Goal: Information Seeking & Learning: Learn about a topic

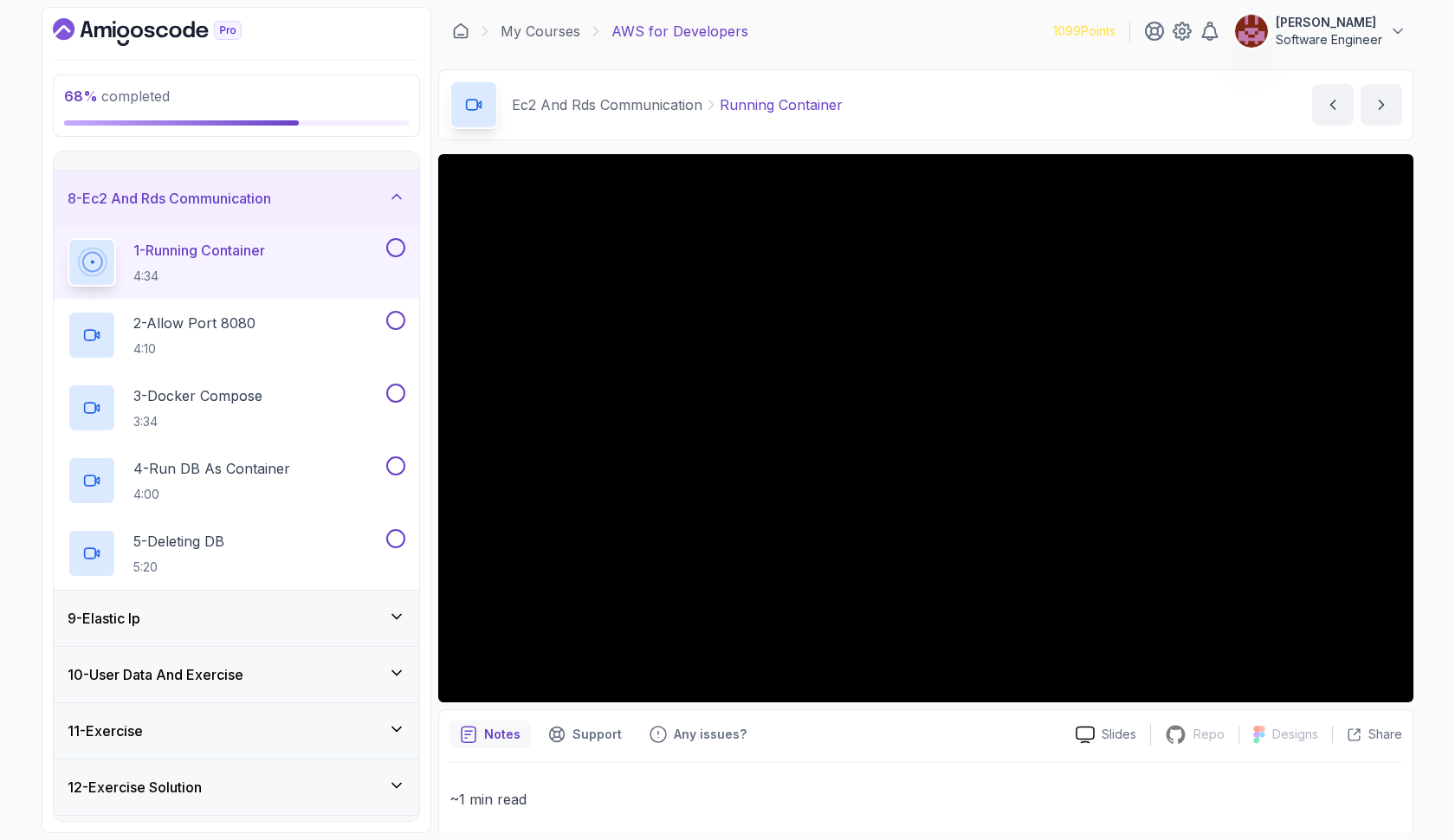
click at [392, 247] on button at bounding box center [395, 247] width 19 height 19
click at [315, 323] on div "2 - Allow Port 8080 4:10" at bounding box center [225, 335] width 315 height 48
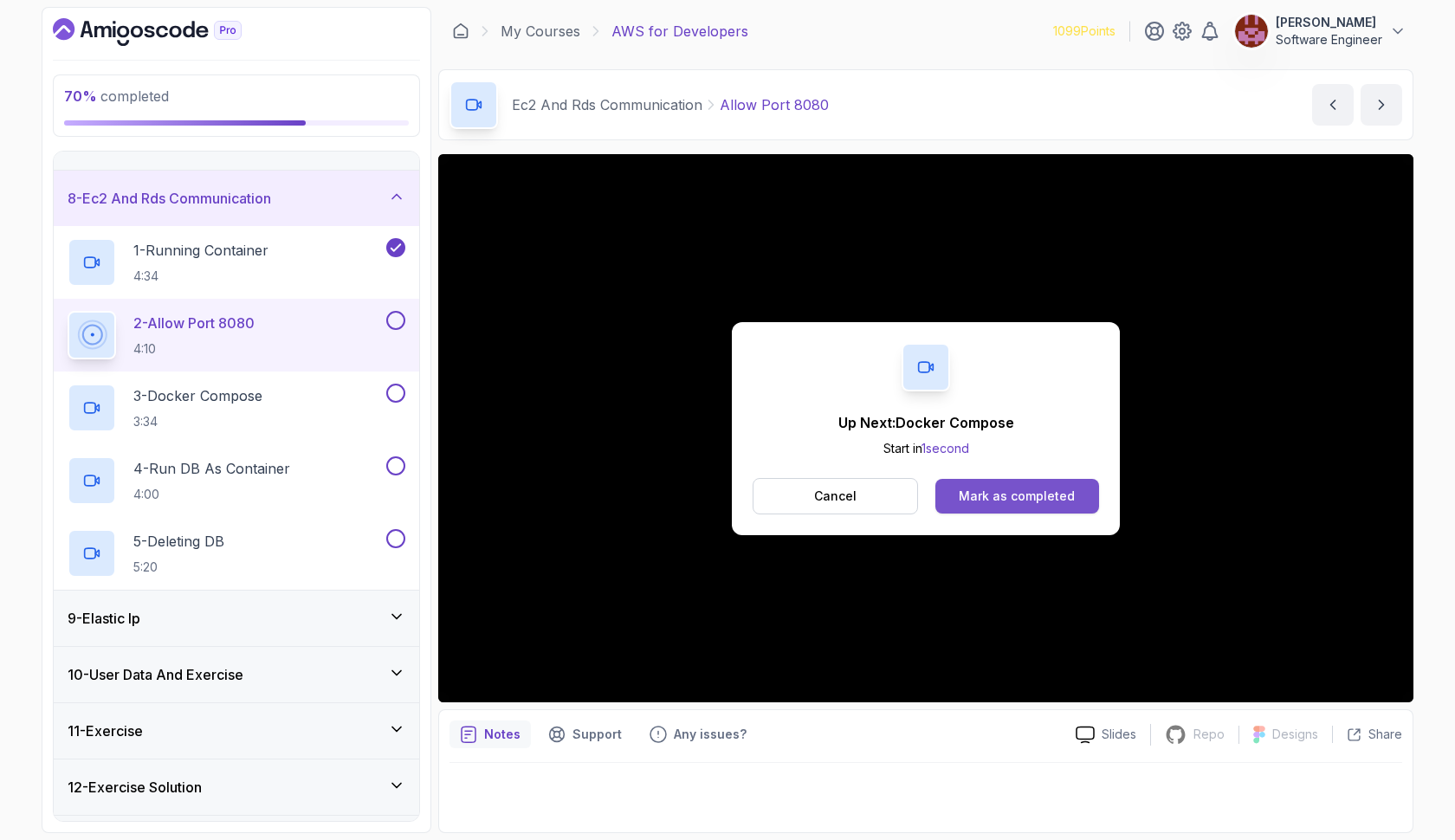
click at [1015, 505] on button "Mark as completed" at bounding box center [1017, 496] width 164 height 34
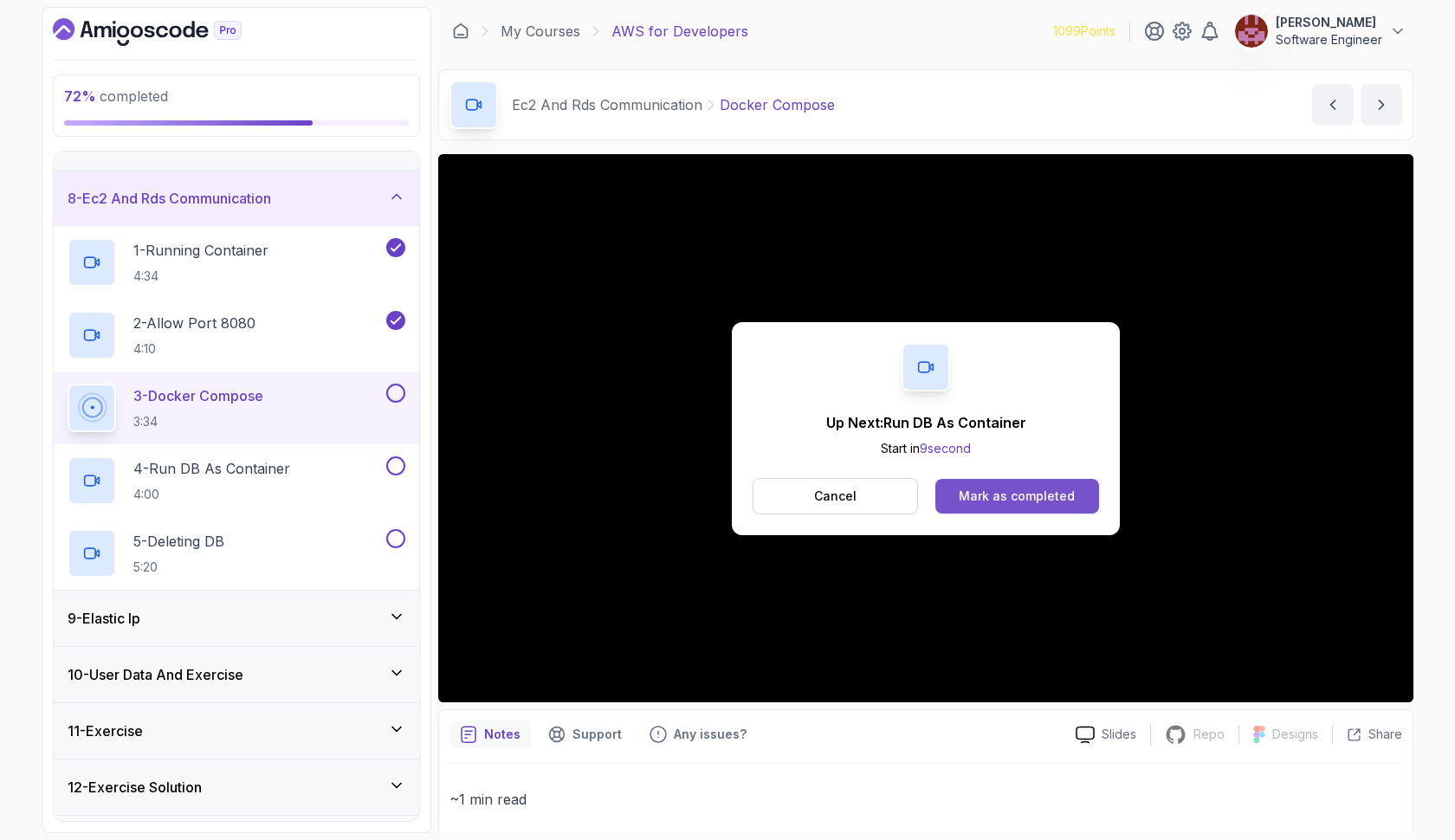
click at [1091, 501] on button "Mark as completed" at bounding box center [1017, 496] width 164 height 34
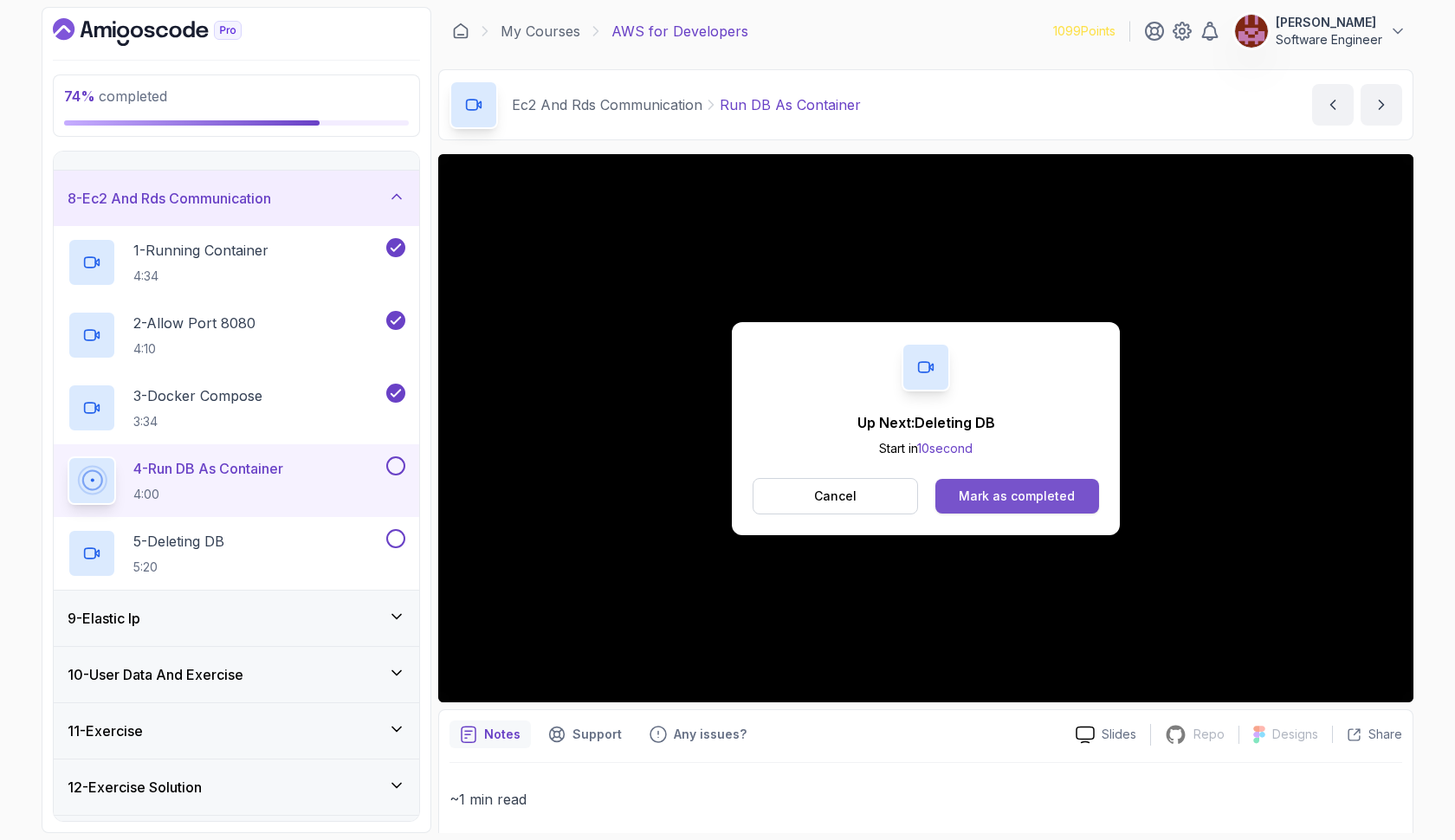
click at [1071, 501] on div "Mark as completed" at bounding box center [1017, 496] width 116 height 18
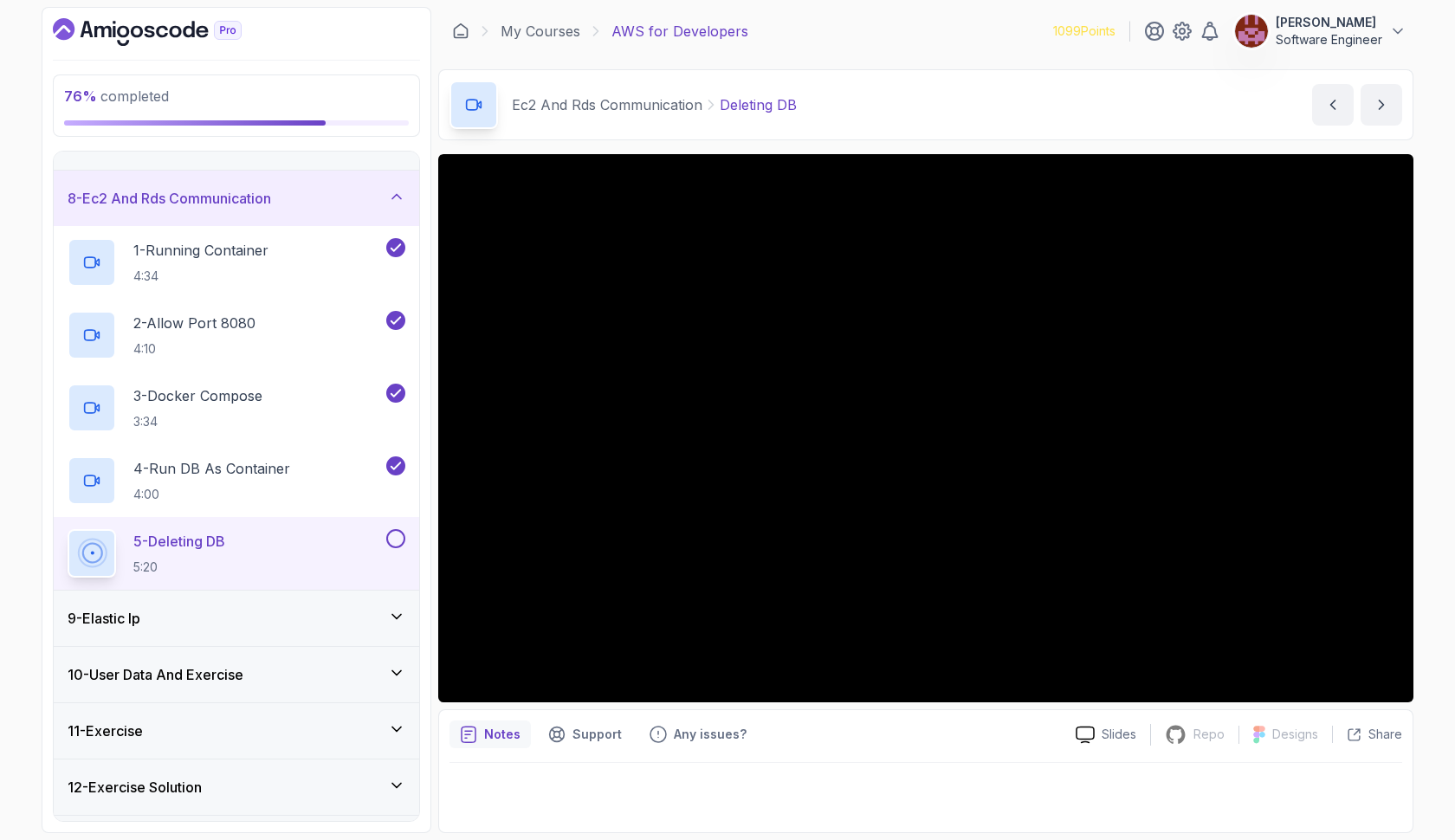
click at [392, 541] on button at bounding box center [395, 538] width 19 height 19
click at [403, 617] on icon at bounding box center [397, 617] width 18 height 18
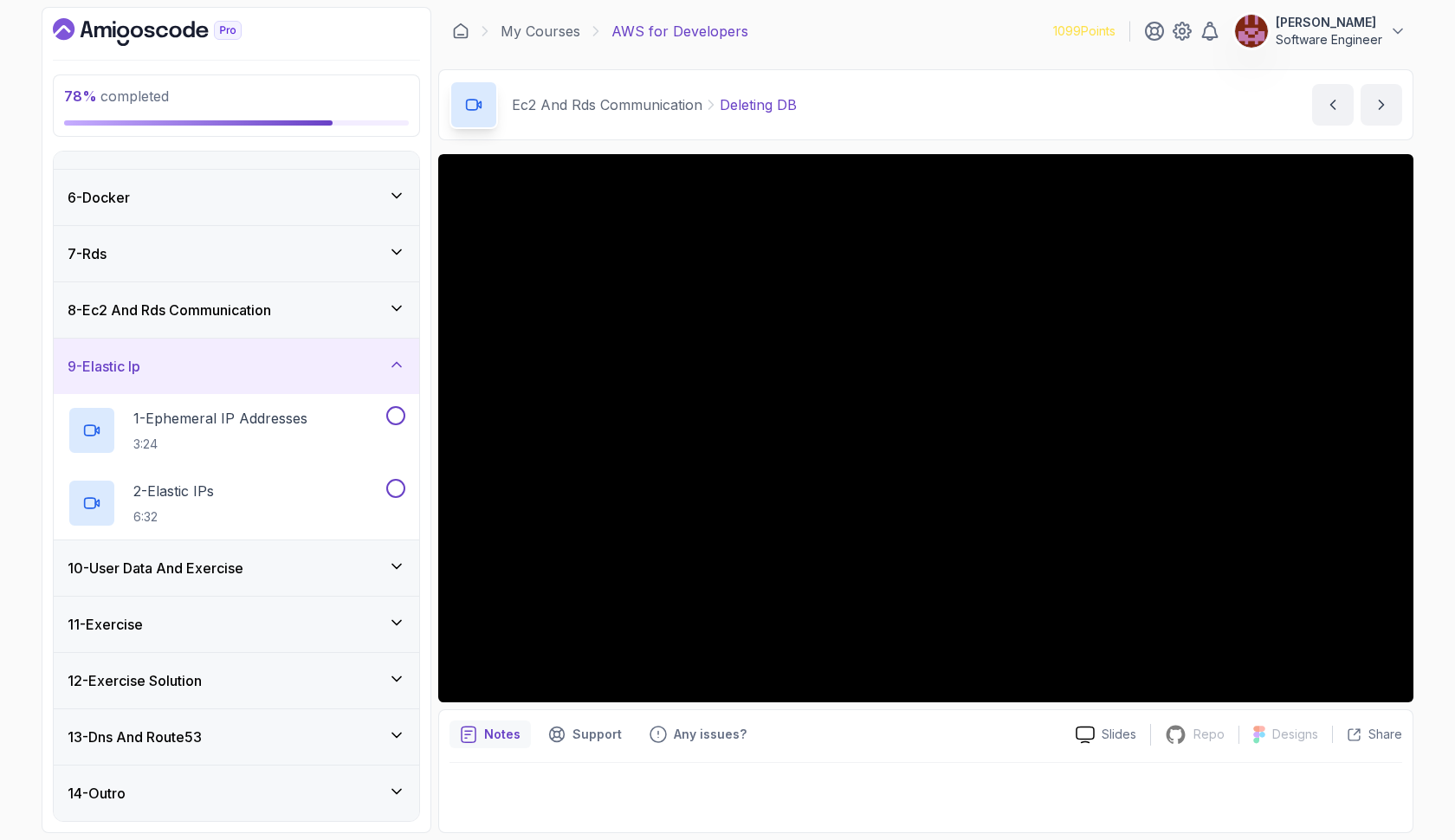
scroll to position [263, 0]
click at [246, 426] on p "1 - Ephemeral IP Addresses" at bounding box center [220, 418] width 174 height 21
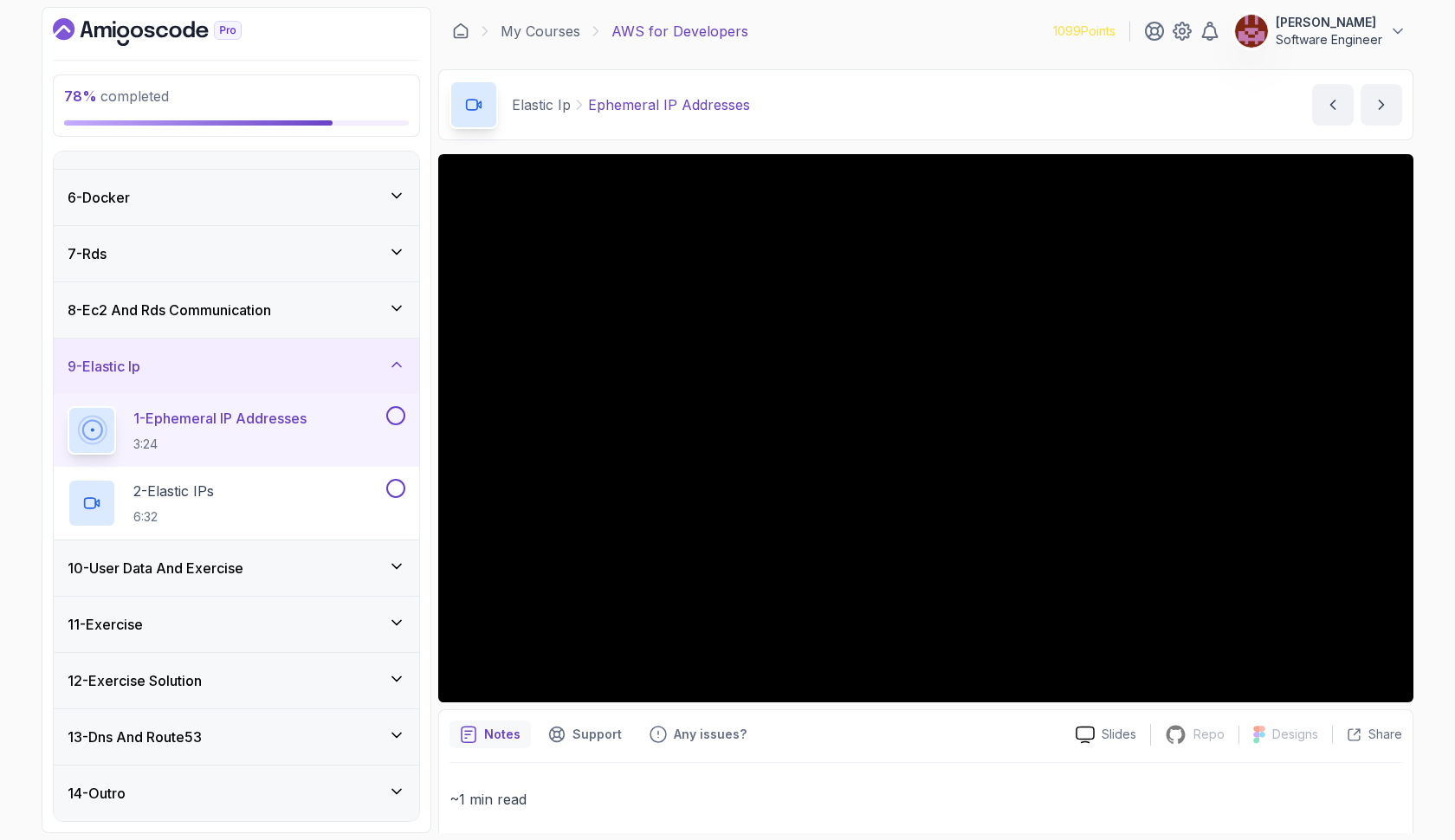
click at [394, 414] on button at bounding box center [395, 416] width 19 height 19
click at [290, 488] on div "2 - Elastic IPs 6:32" at bounding box center [225, 503] width 315 height 48
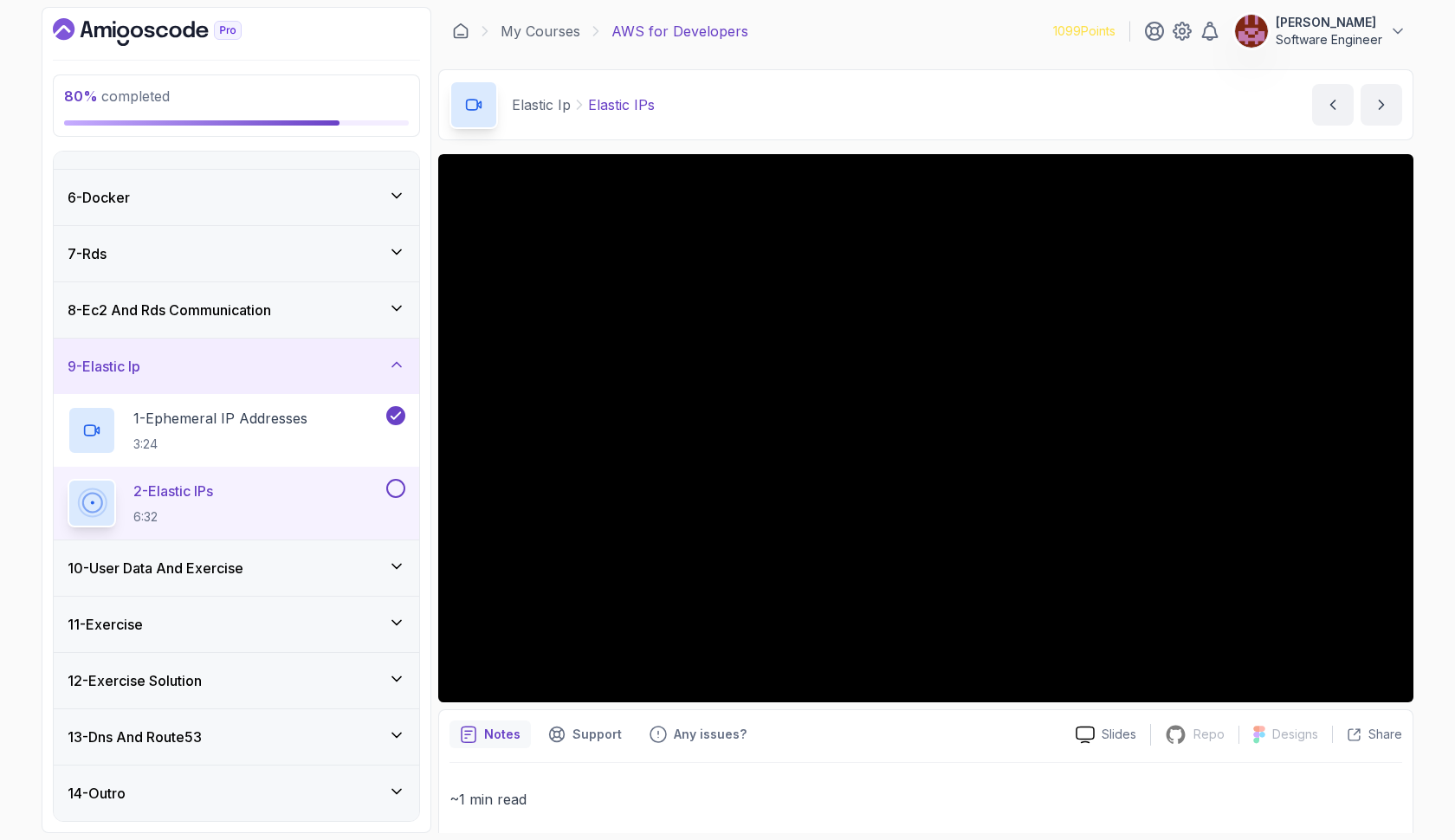
click at [391, 568] on icon at bounding box center [397, 567] width 18 height 18
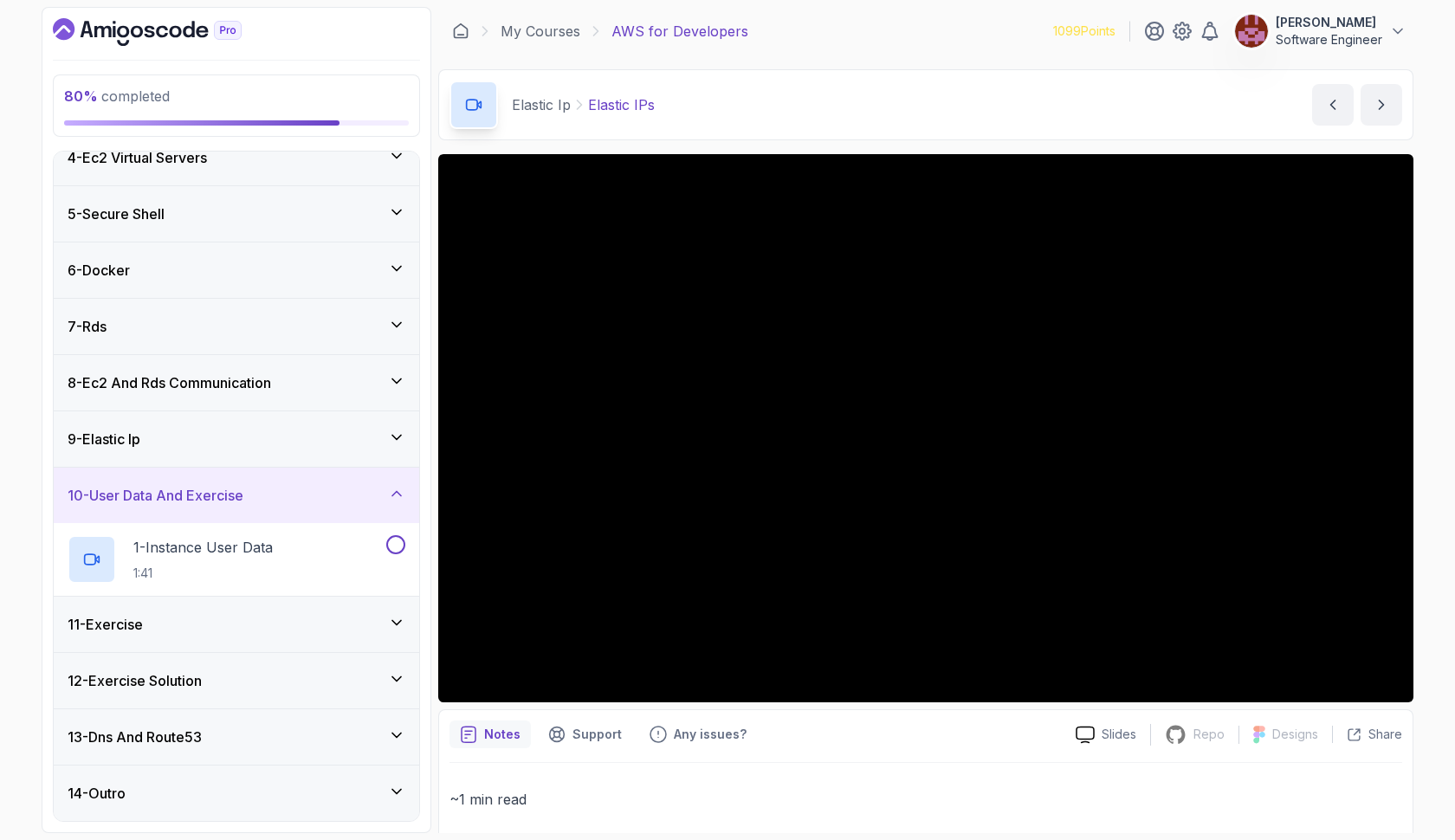
scroll to position [191, 0]
click at [399, 614] on div "11 - Exercise" at bounding box center [237, 624] width 338 height 21
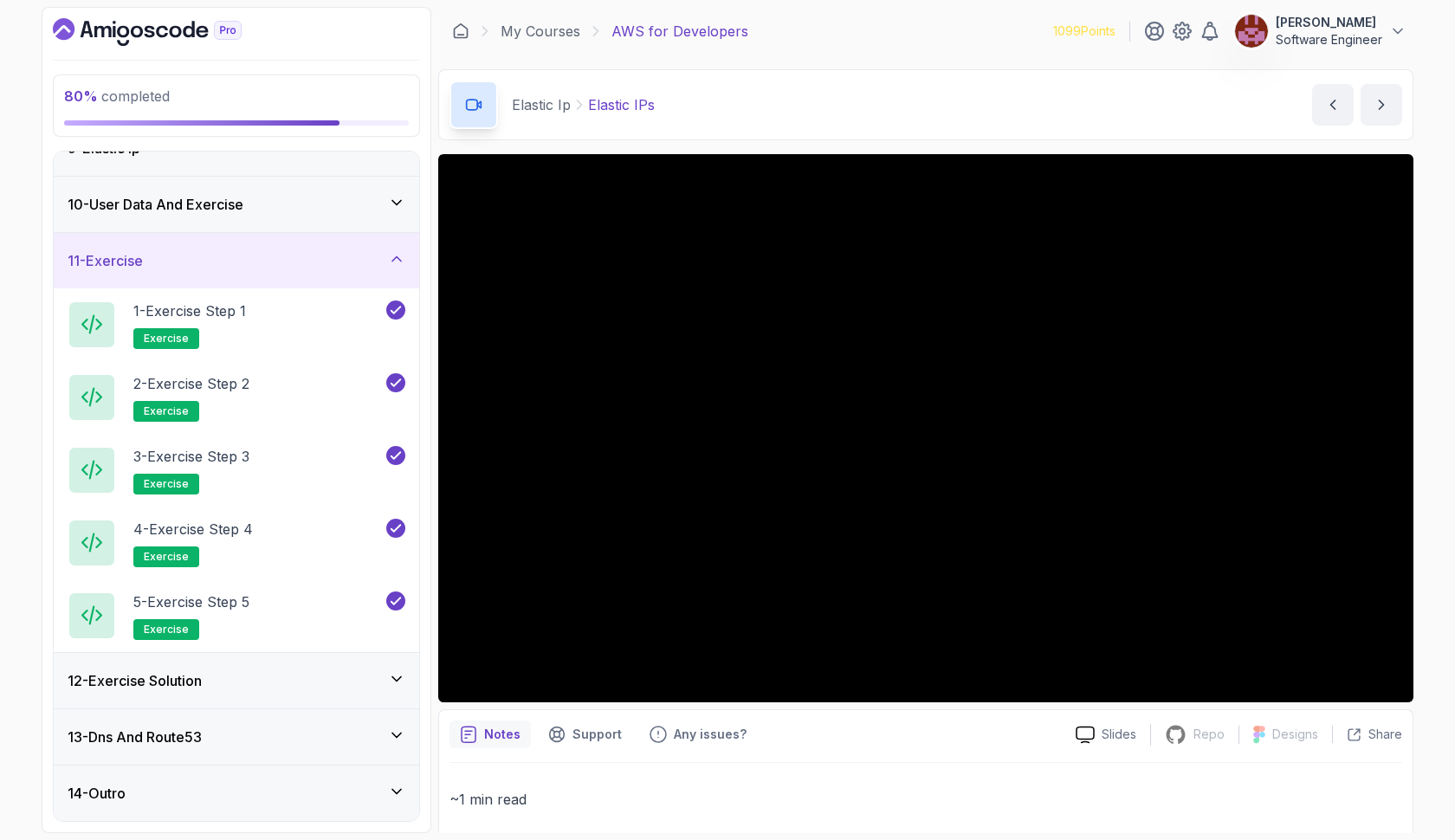
scroll to position [481, 0]
click at [395, 199] on icon at bounding box center [397, 203] width 18 height 18
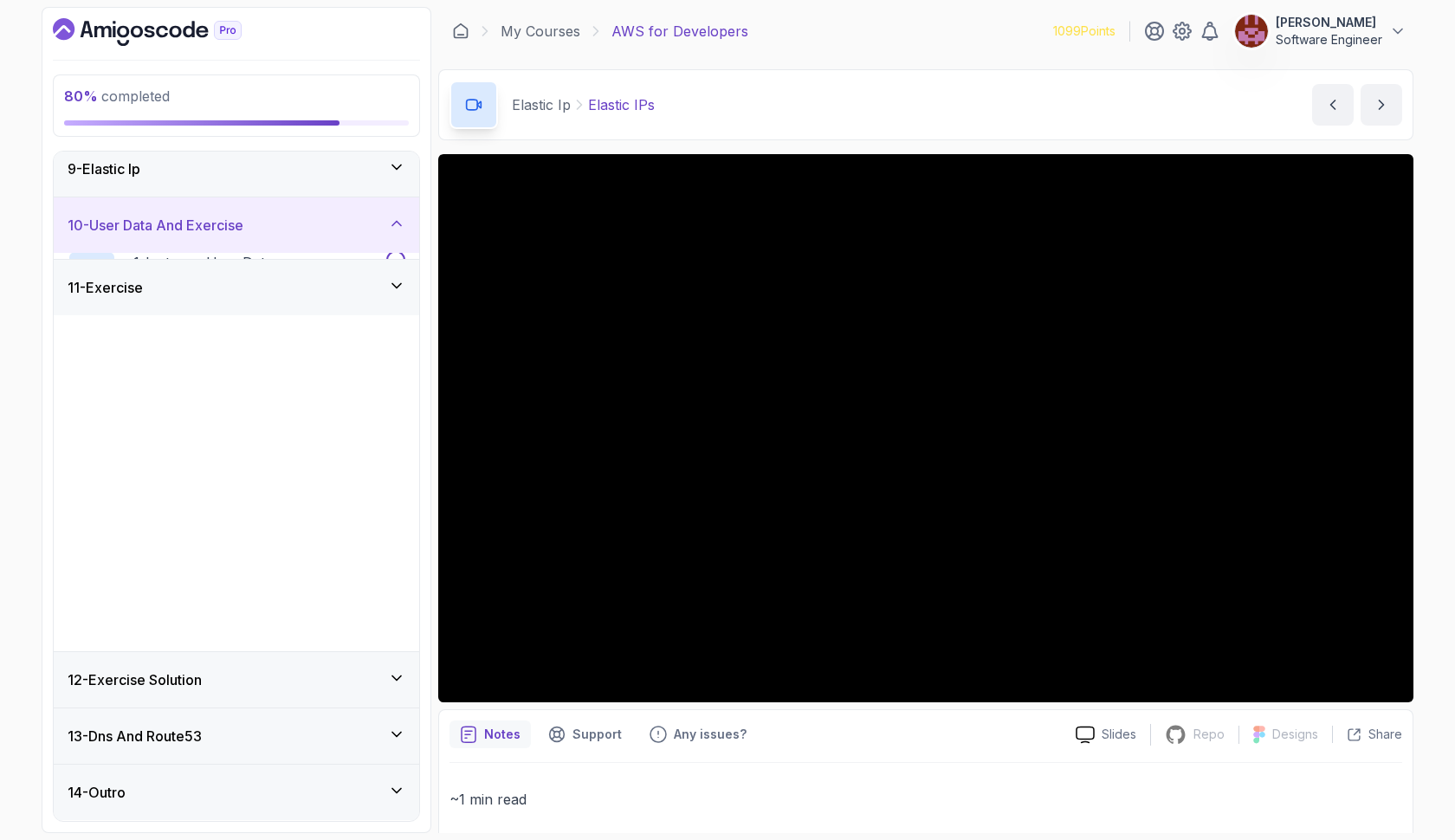
scroll to position [118, 0]
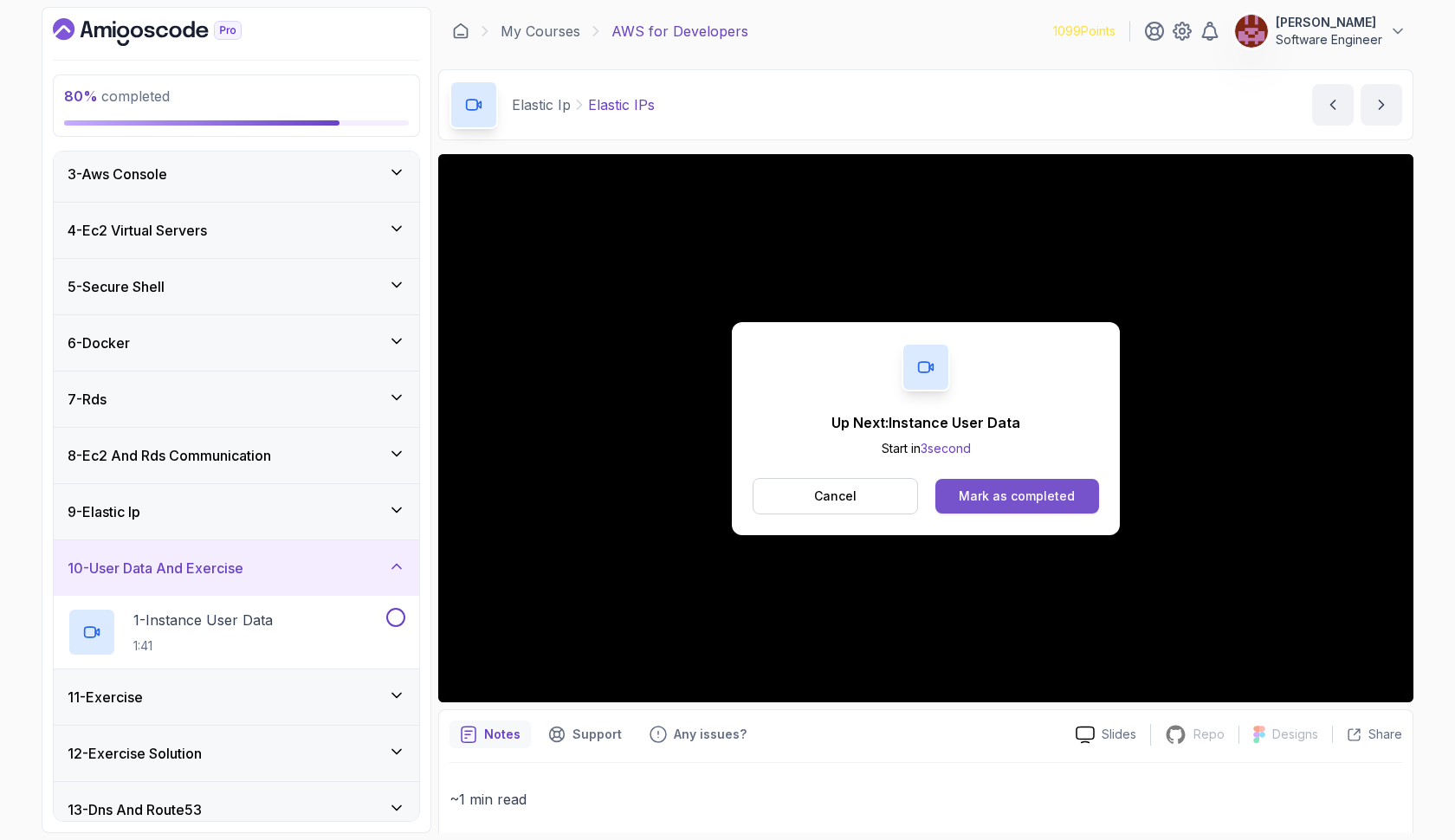
click at [993, 503] on div "Mark as completed" at bounding box center [1017, 496] width 116 height 18
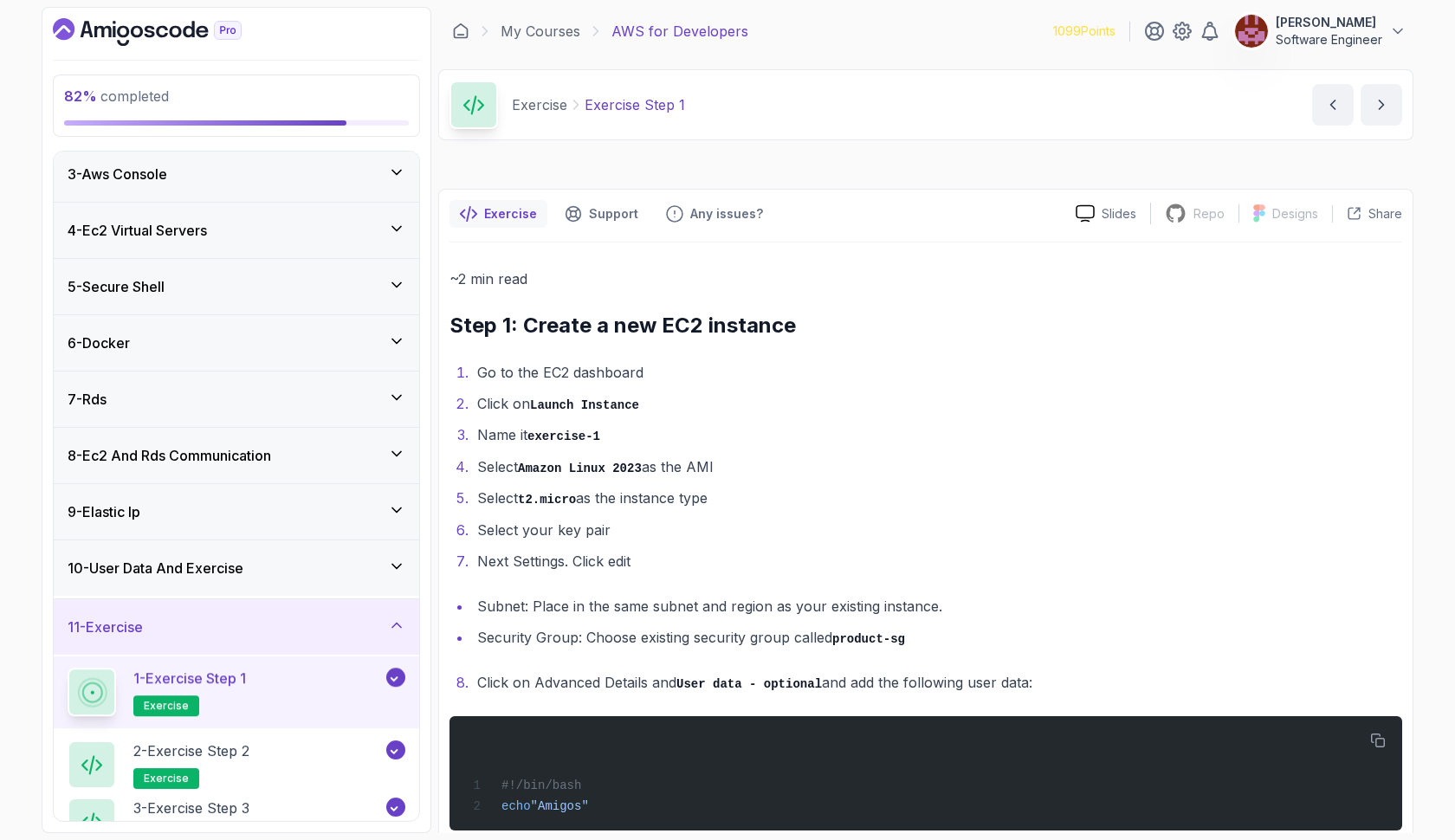
click at [1011, 494] on li "Select t2.micro as the instance type" at bounding box center [937, 499] width 930 height 26
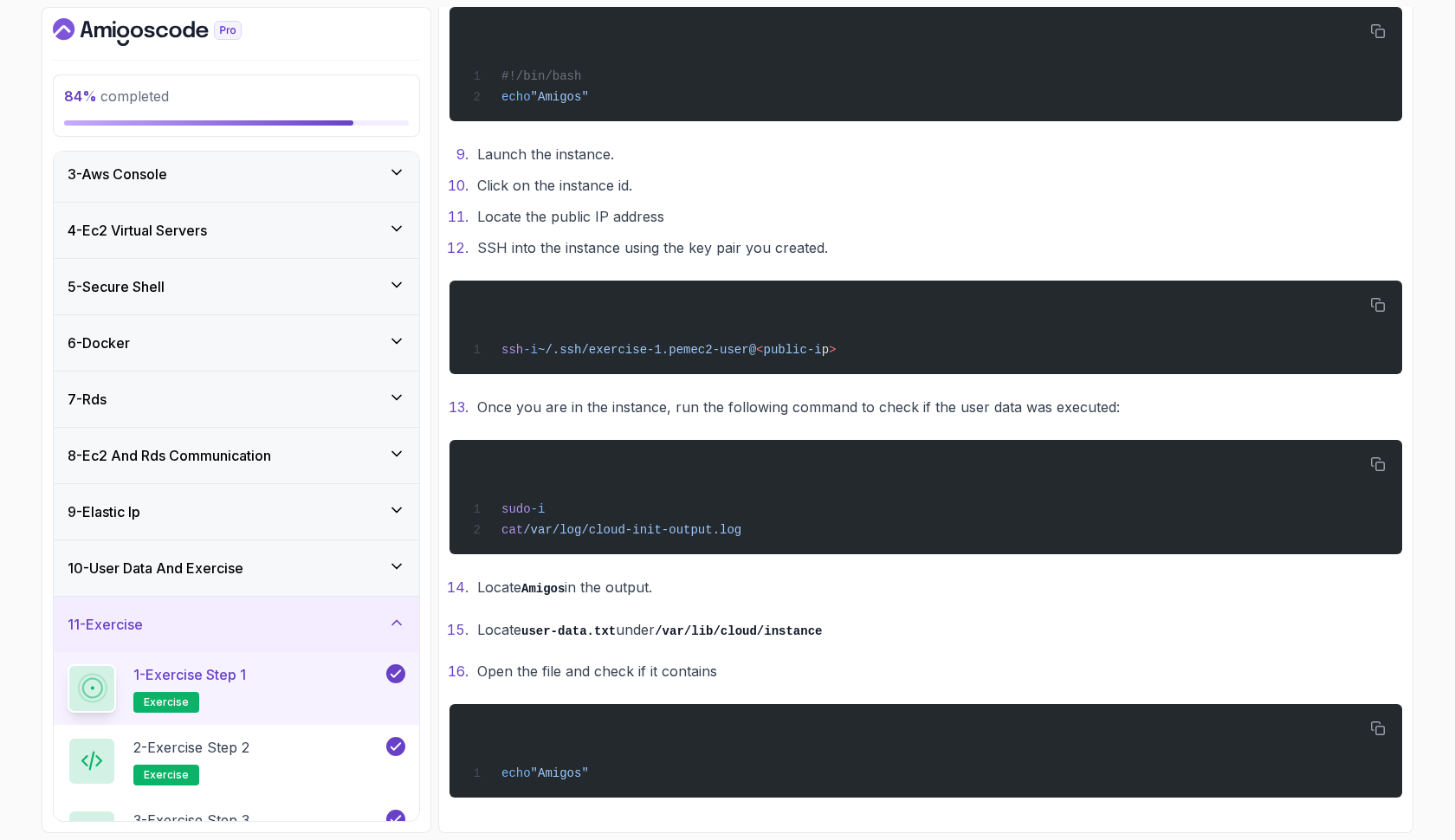
scroll to position [677, 0]
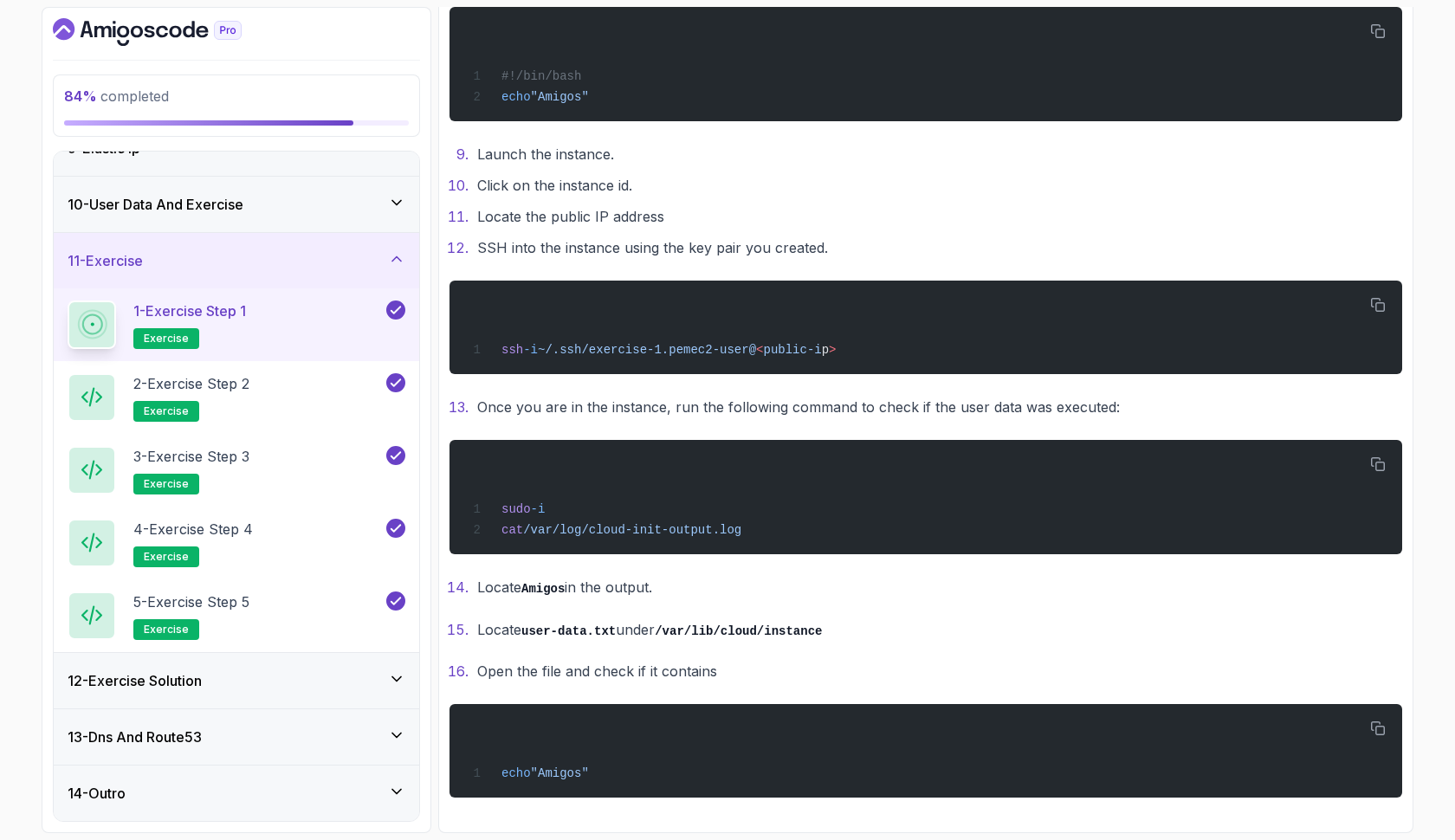
click at [311, 670] on div "12 - Exercise Solution" at bounding box center [237, 680] width 338 height 21
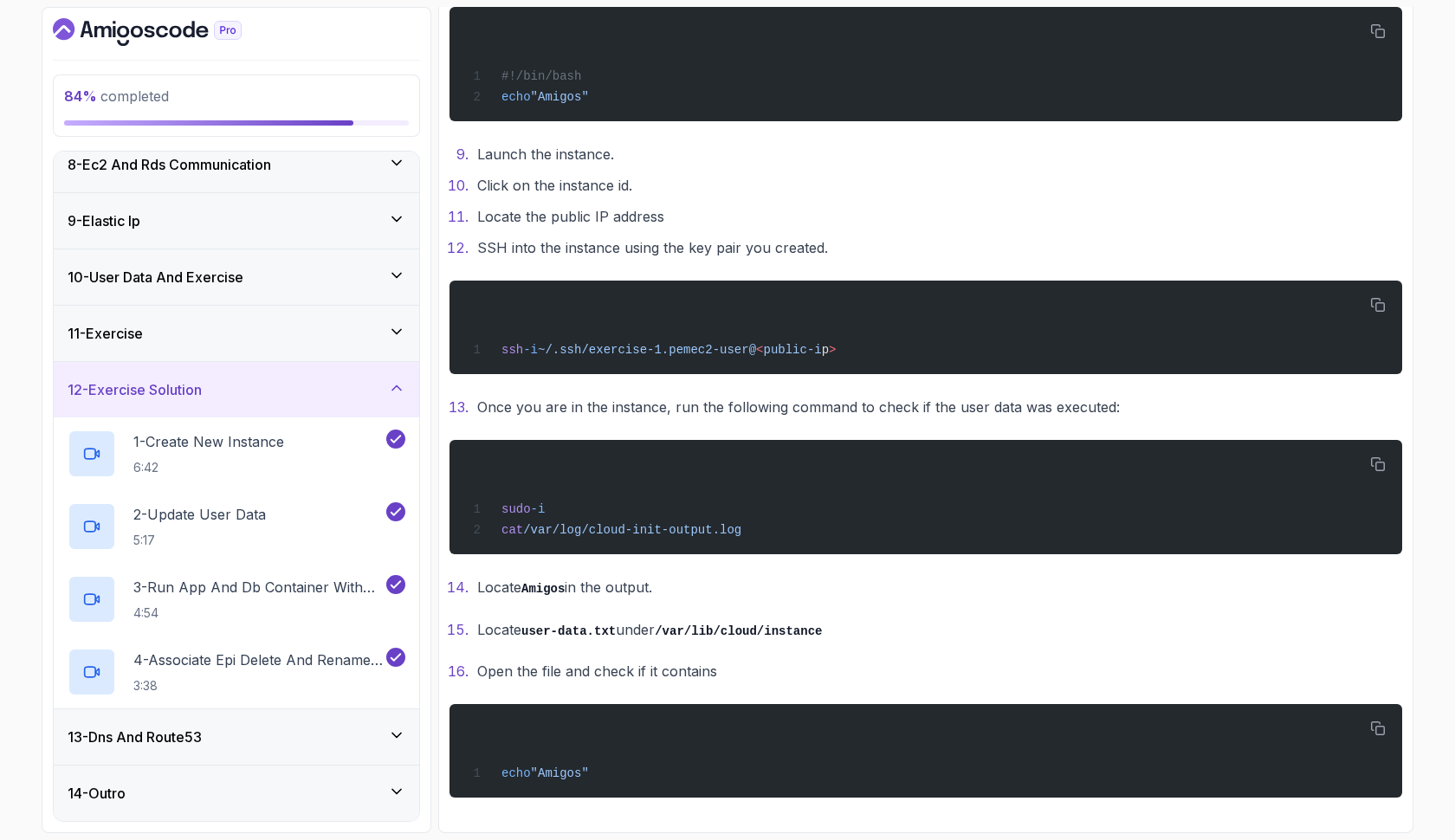
scroll to position [409, 0]
click at [317, 736] on div "13 - Dns And Route53" at bounding box center [237, 737] width 338 height 21
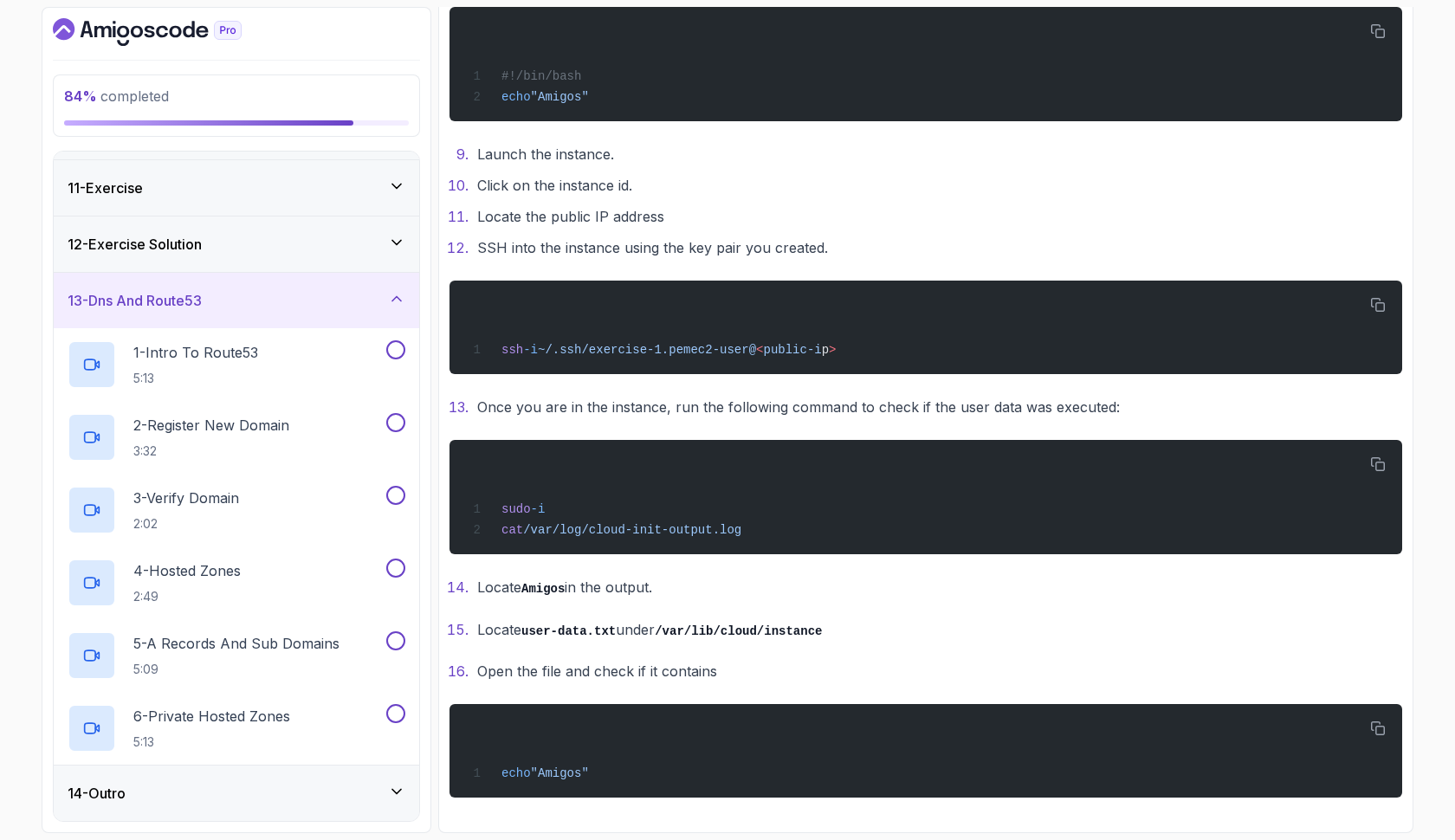
scroll to position [554, 0]
click at [309, 348] on div "1 - Intro To Route53 5:13" at bounding box center [225, 364] width 315 height 48
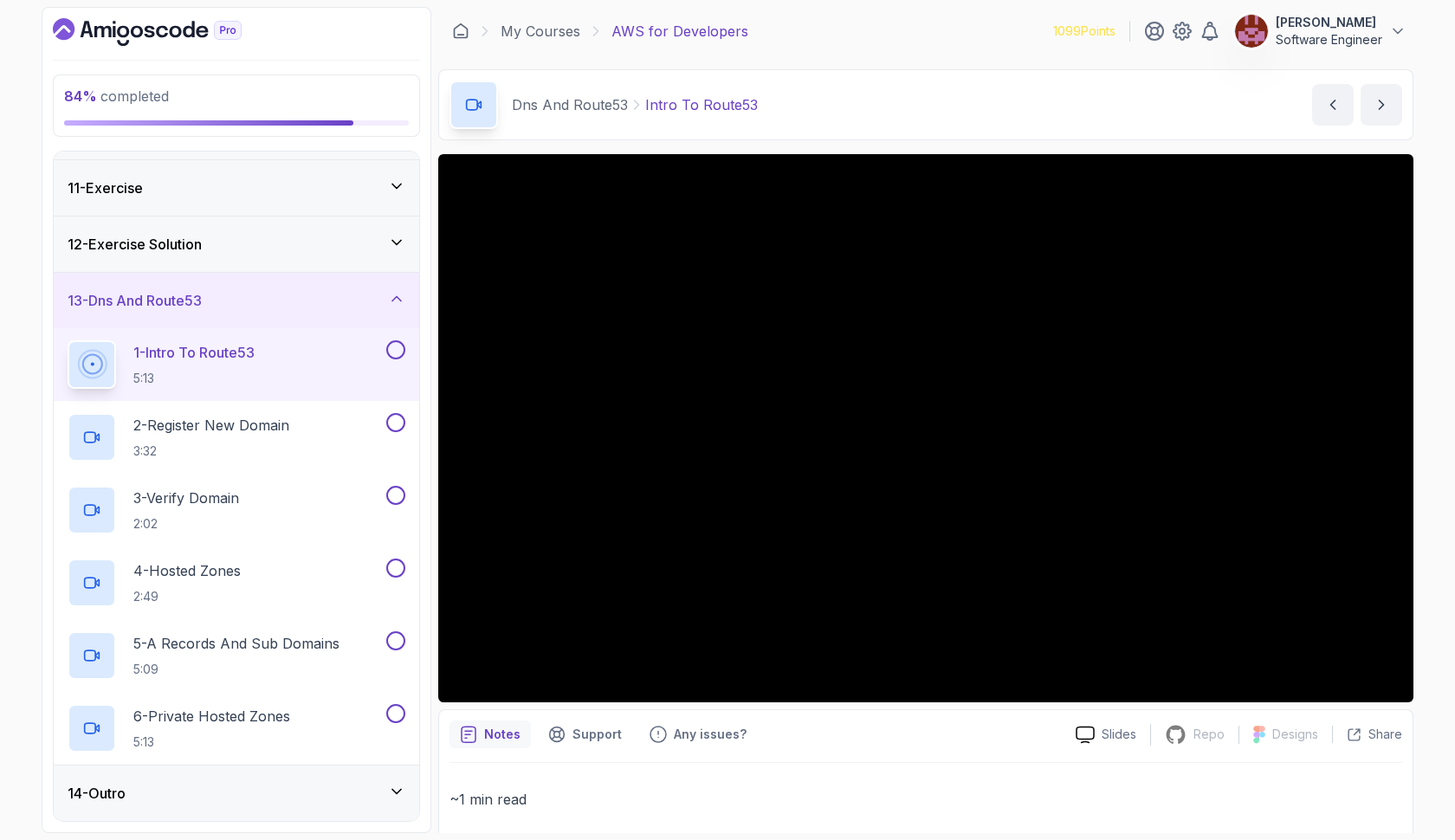
click at [404, 347] on button at bounding box center [395, 350] width 19 height 19
click at [395, 428] on button at bounding box center [395, 422] width 19 height 19
click at [392, 491] on button at bounding box center [395, 495] width 19 height 19
click at [392, 572] on button at bounding box center [395, 568] width 19 height 19
click at [398, 642] on button at bounding box center [395, 641] width 19 height 19
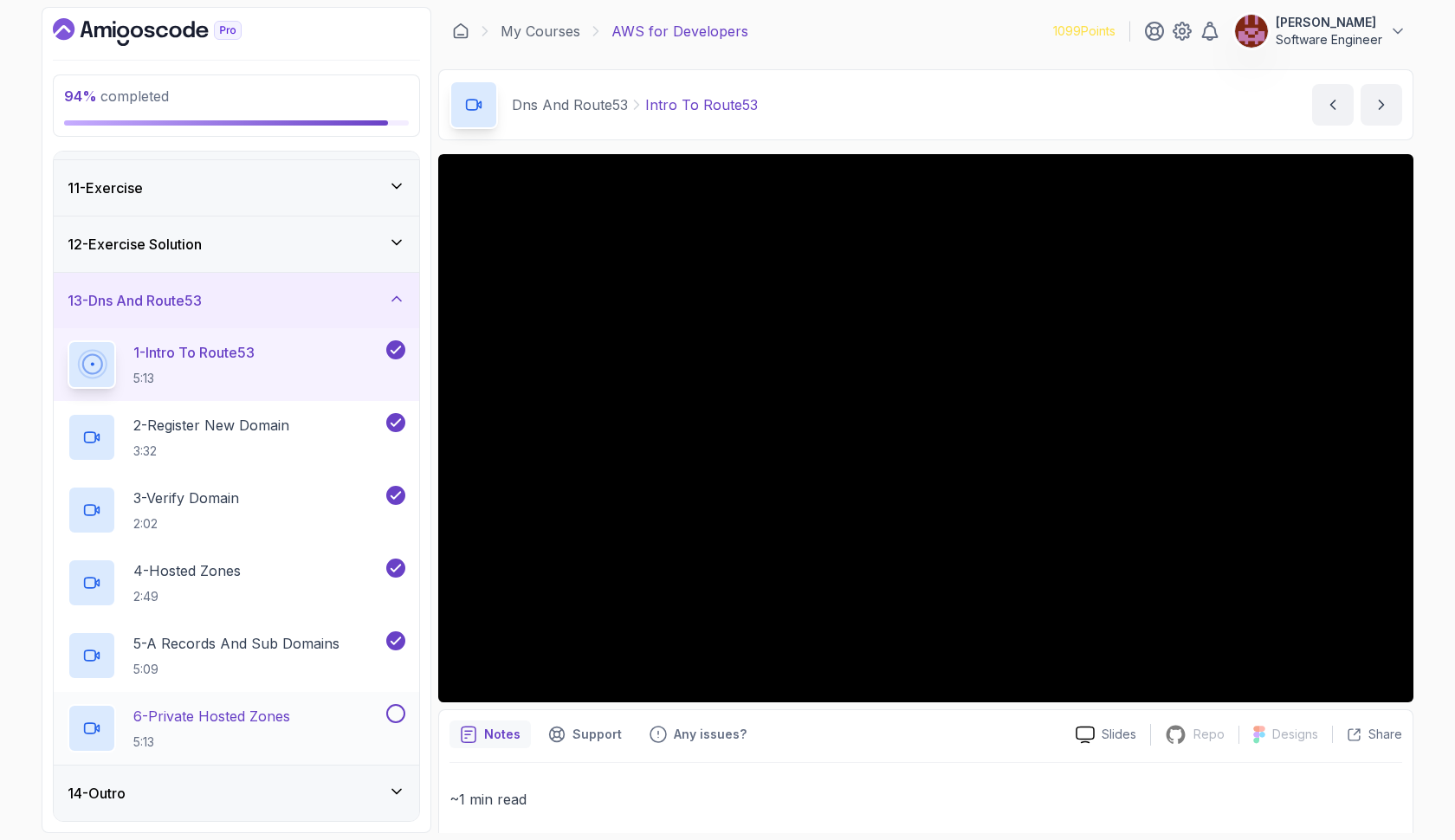
click at [393, 713] on button at bounding box center [395, 713] width 19 height 19
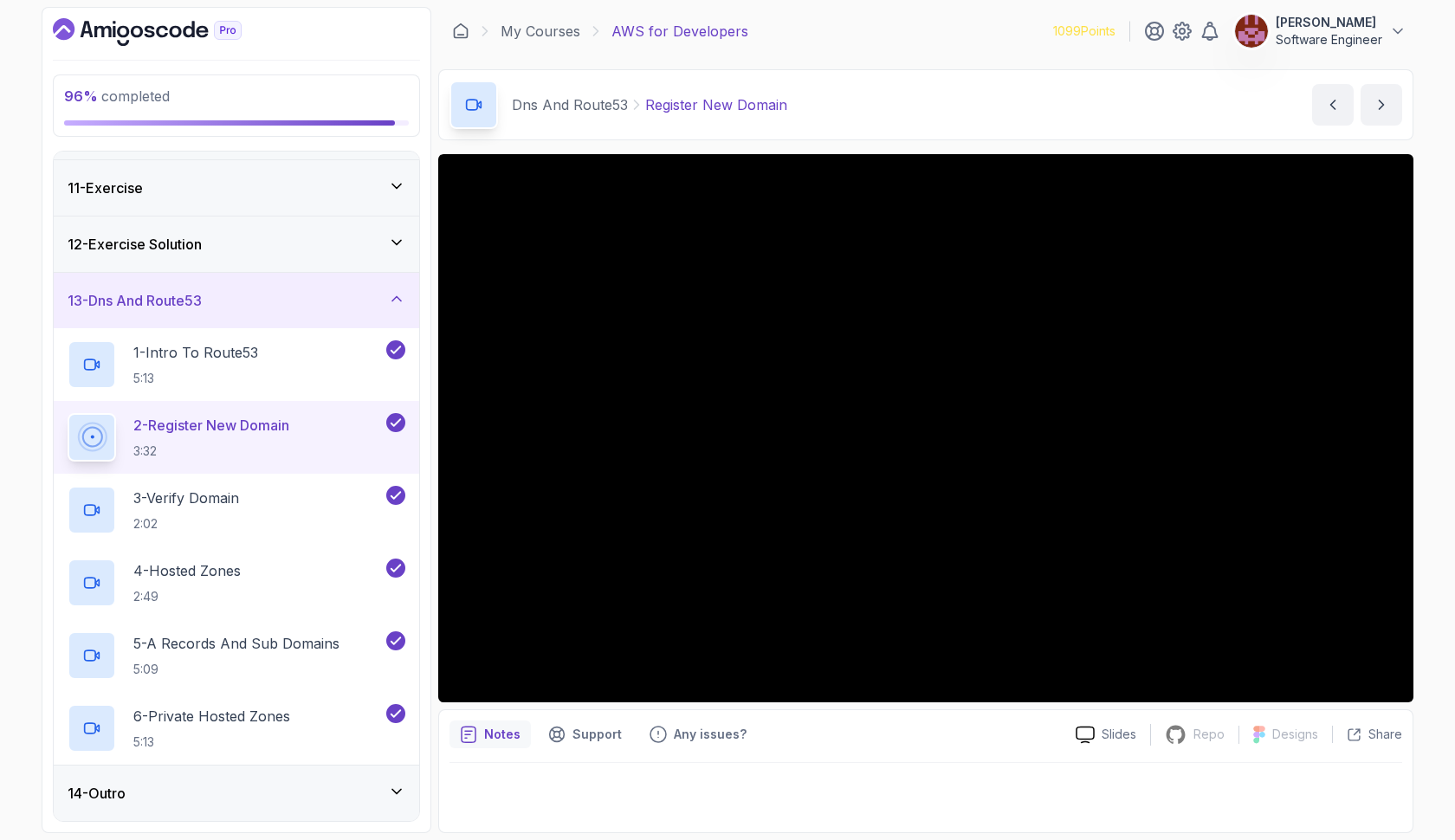
click at [197, 800] on div "14 - Outro" at bounding box center [237, 793] width 338 height 21
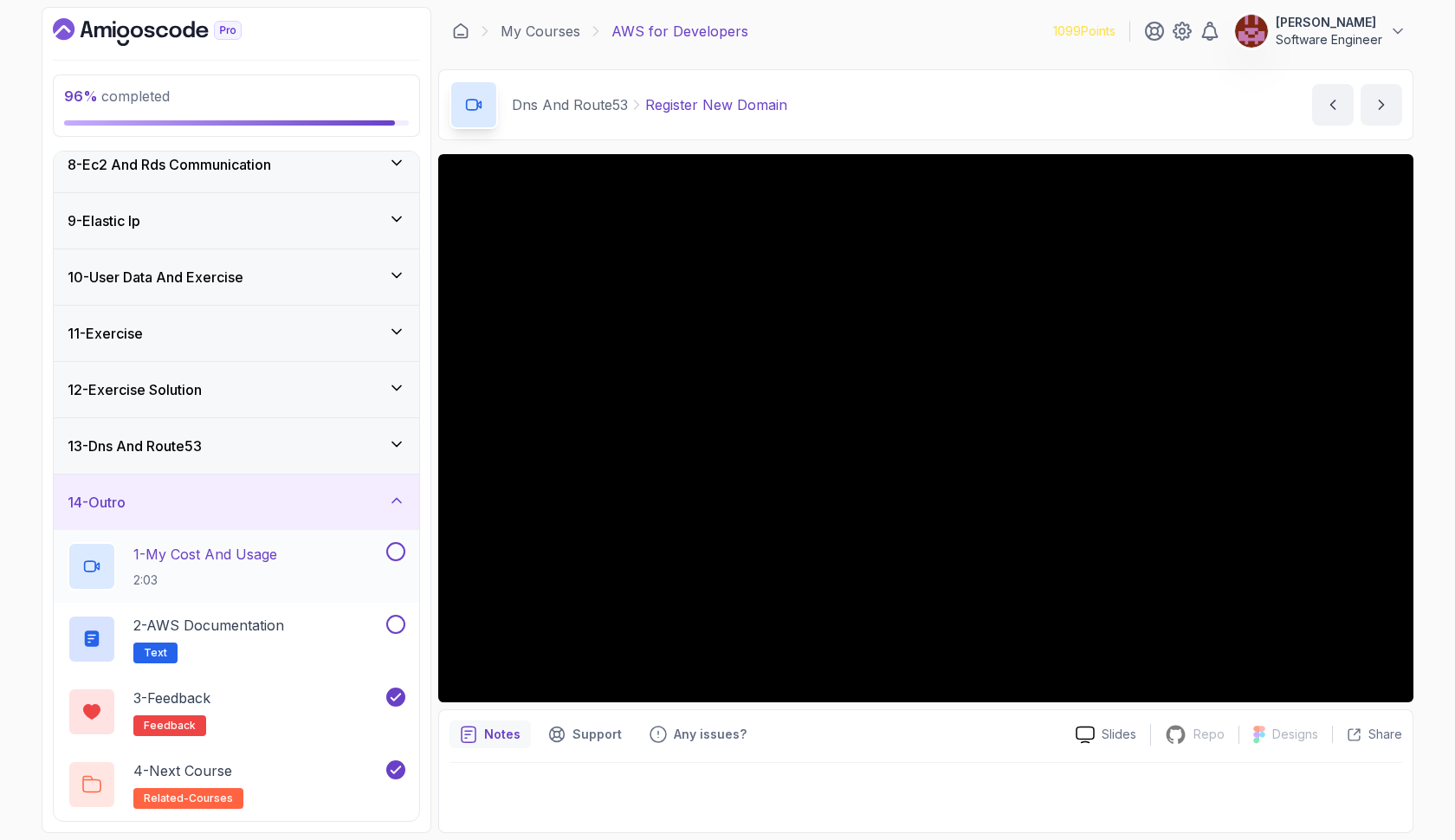
scroll to position [409, 0]
click at [394, 626] on button at bounding box center [395, 624] width 19 height 19
click at [216, 620] on p "2 - AWS Documentation" at bounding box center [208, 625] width 150 height 21
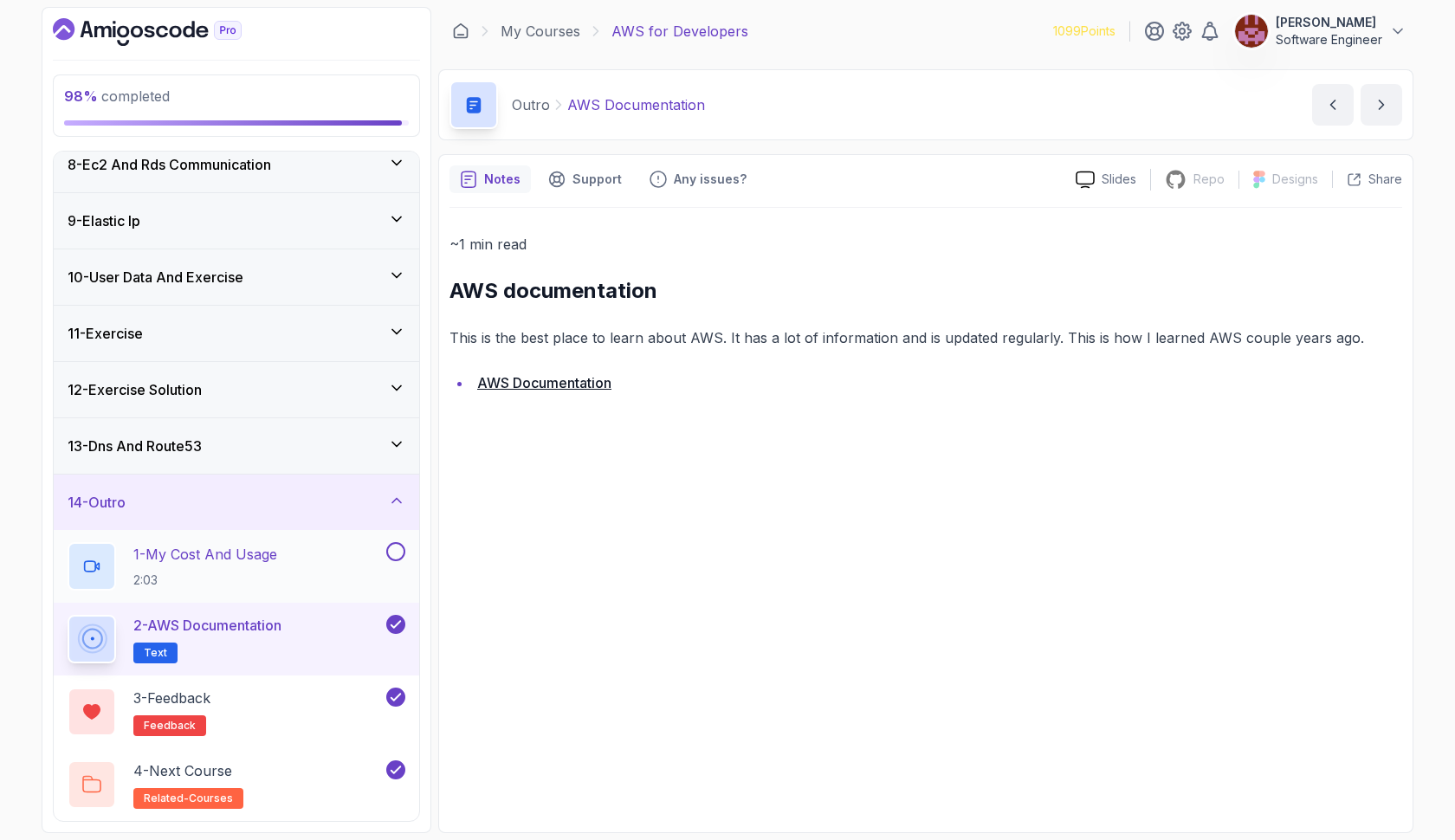
click at [297, 542] on div "1 - My Cost And Usage 2:03" at bounding box center [225, 566] width 315 height 48
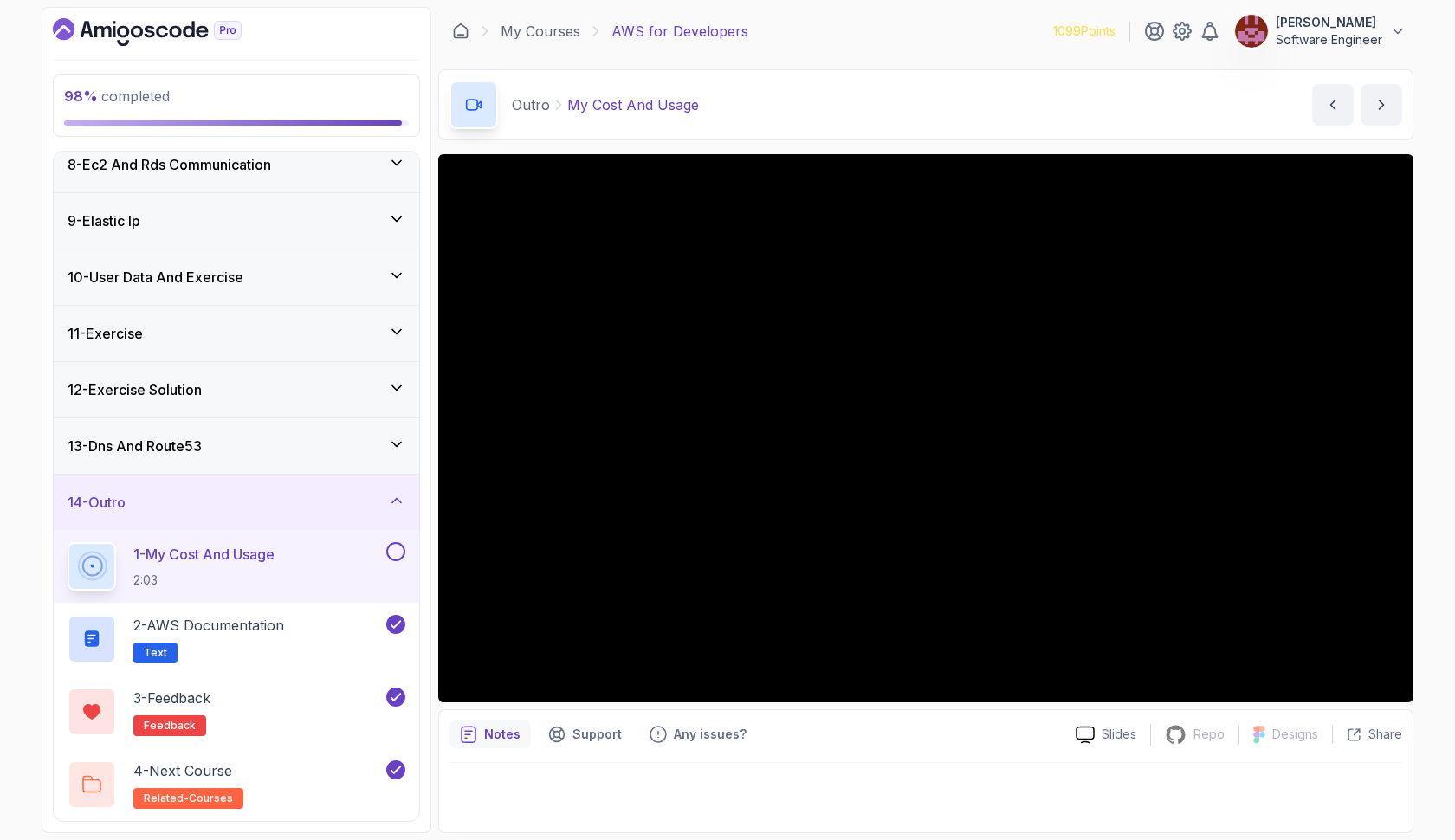
click at [398, 552] on button at bounding box center [395, 551] width 19 height 19
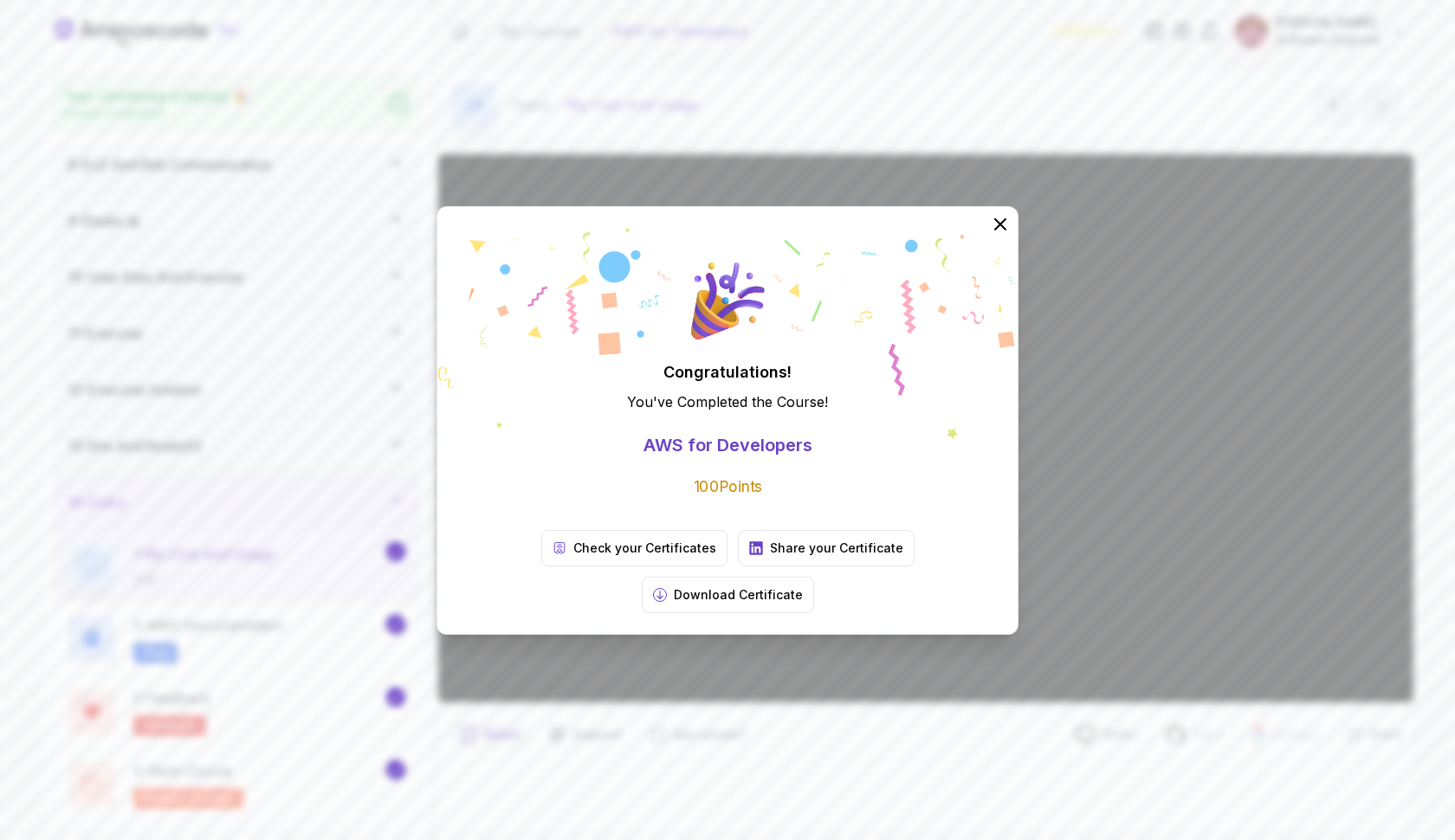
scroll to position [404, 0]
click at [803, 587] on p "Download Certificate" at bounding box center [738, 595] width 129 height 18
click at [998, 235] on icon at bounding box center [1000, 223] width 23 height 23
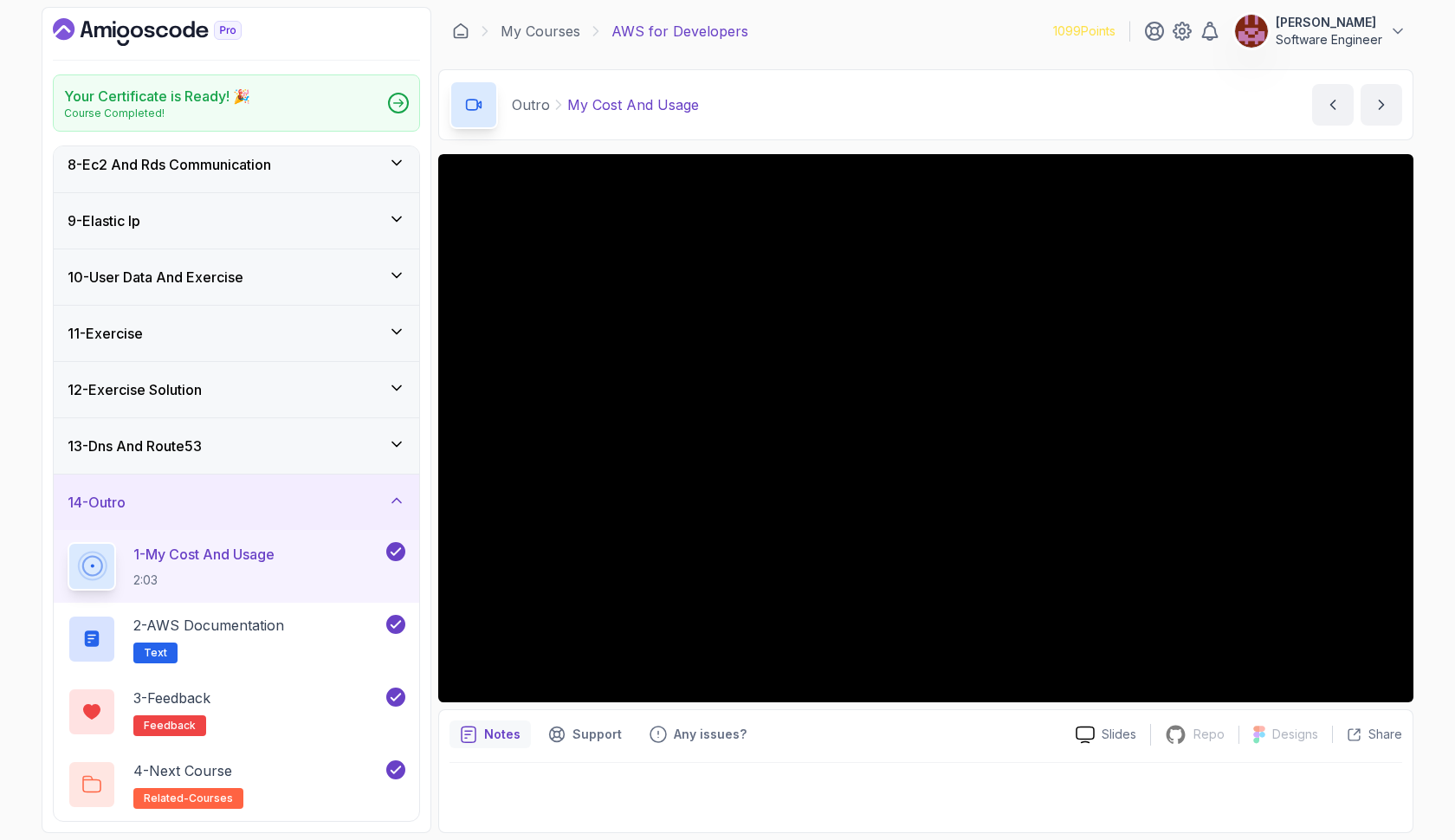
click at [256, 441] on div "13 - Dns And Route53" at bounding box center [237, 446] width 338 height 21
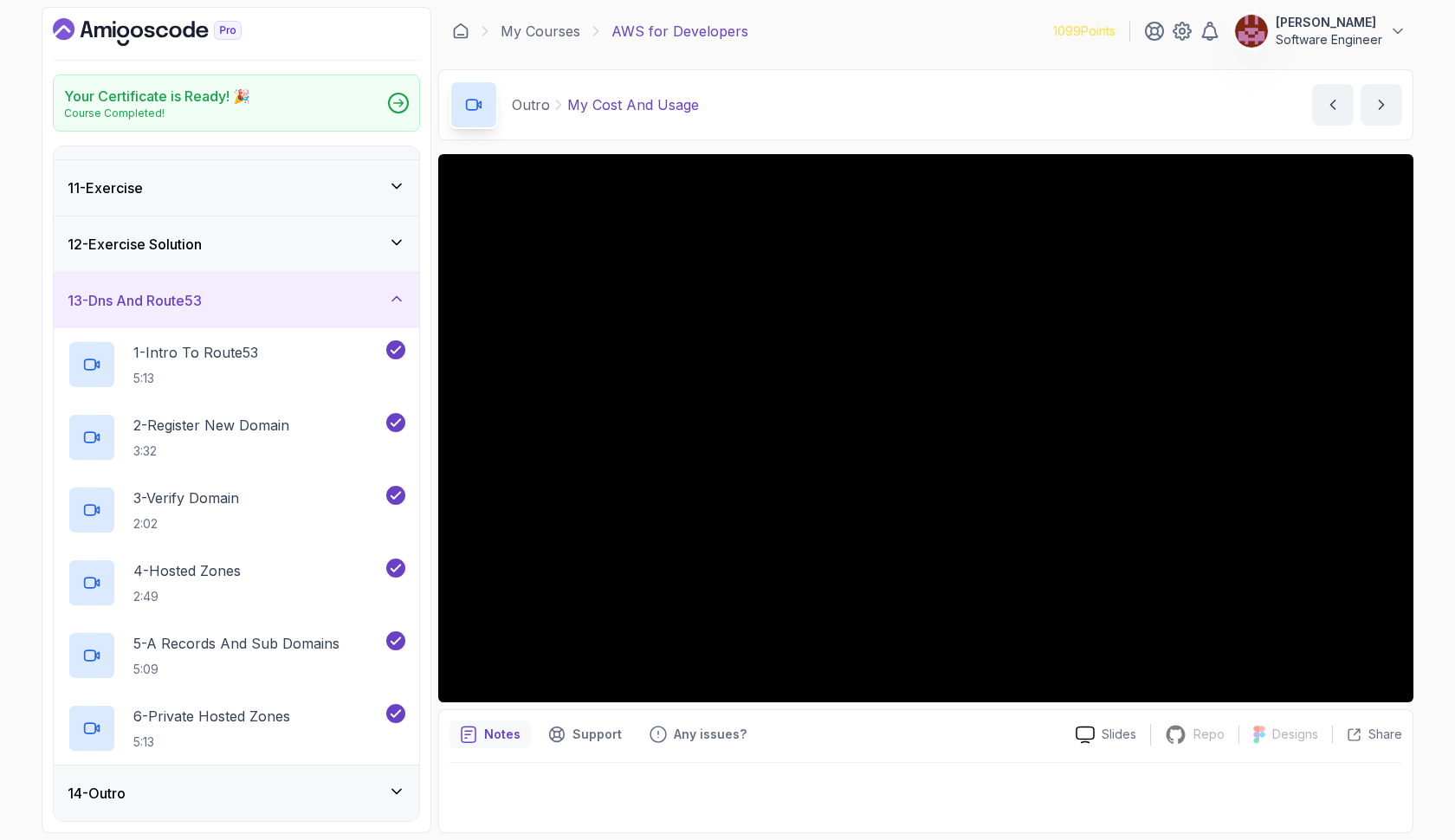
scroll to position [549, 0]
click at [566, 31] on link "My Courses" at bounding box center [540, 30] width 80 height 21
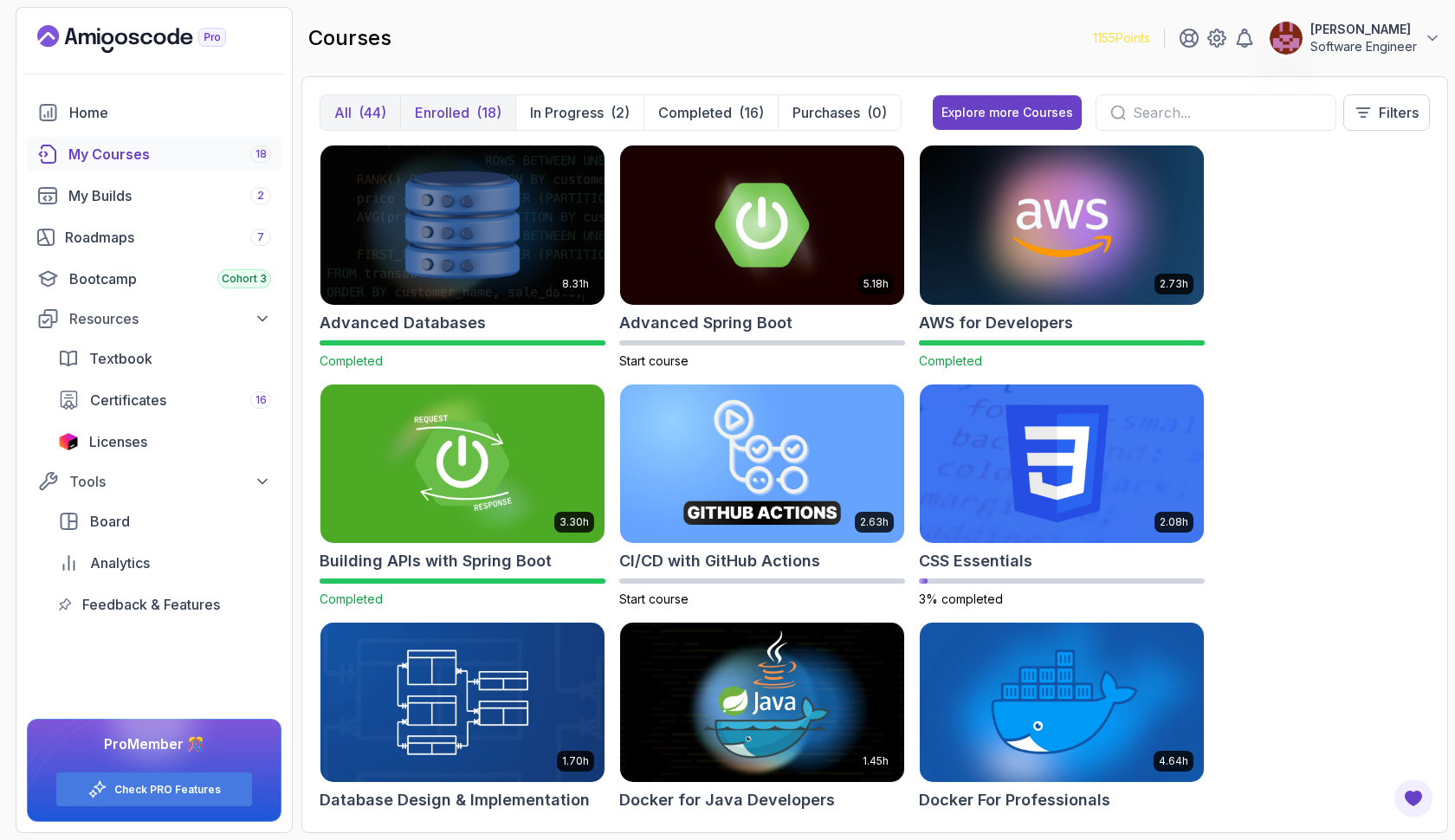
click at [497, 108] on div "(18)" at bounding box center [489, 112] width 26 height 21
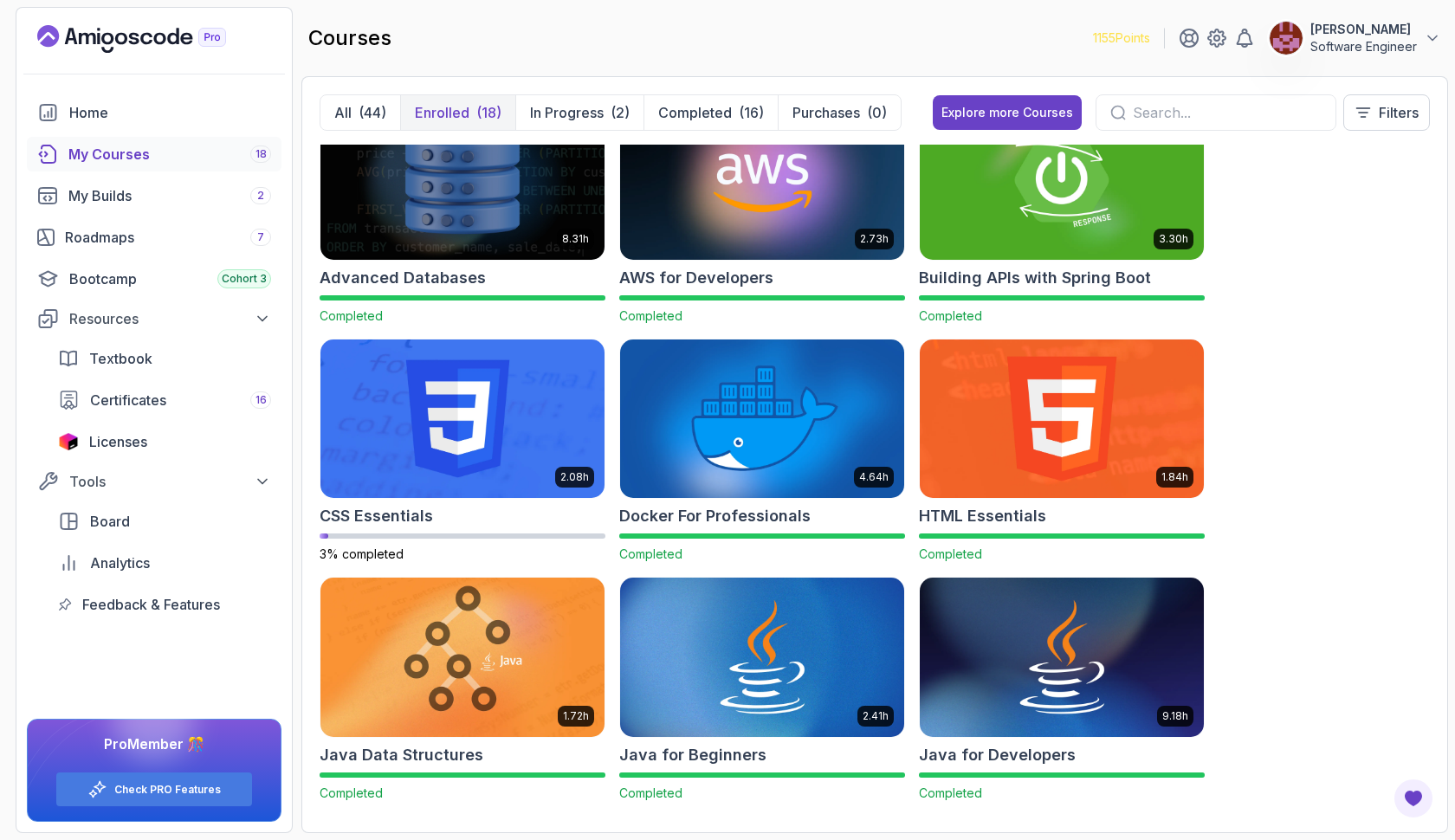
scroll to position [40, 0]
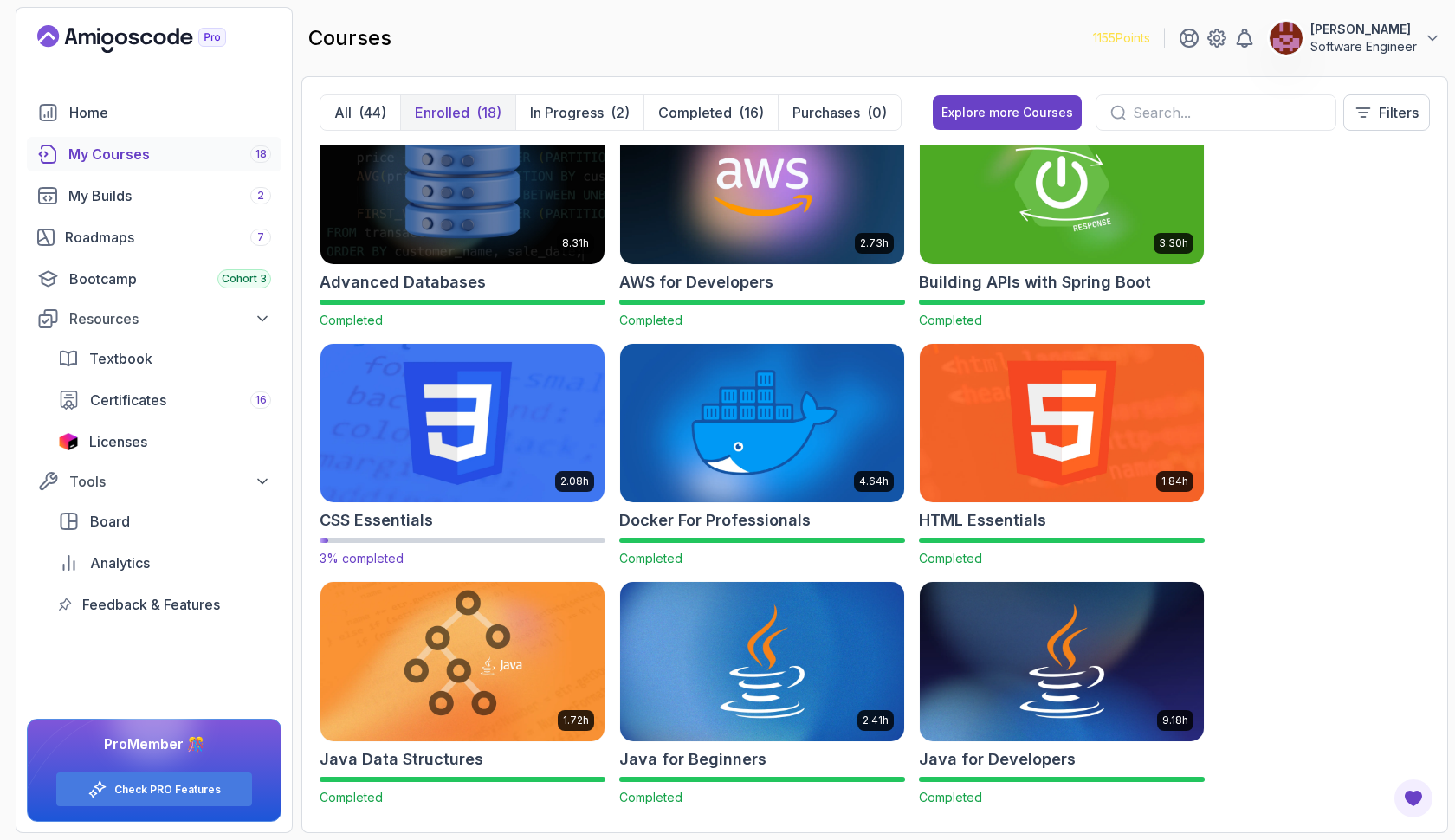
click at [512, 428] on img at bounding box center [462, 423] width 298 height 167
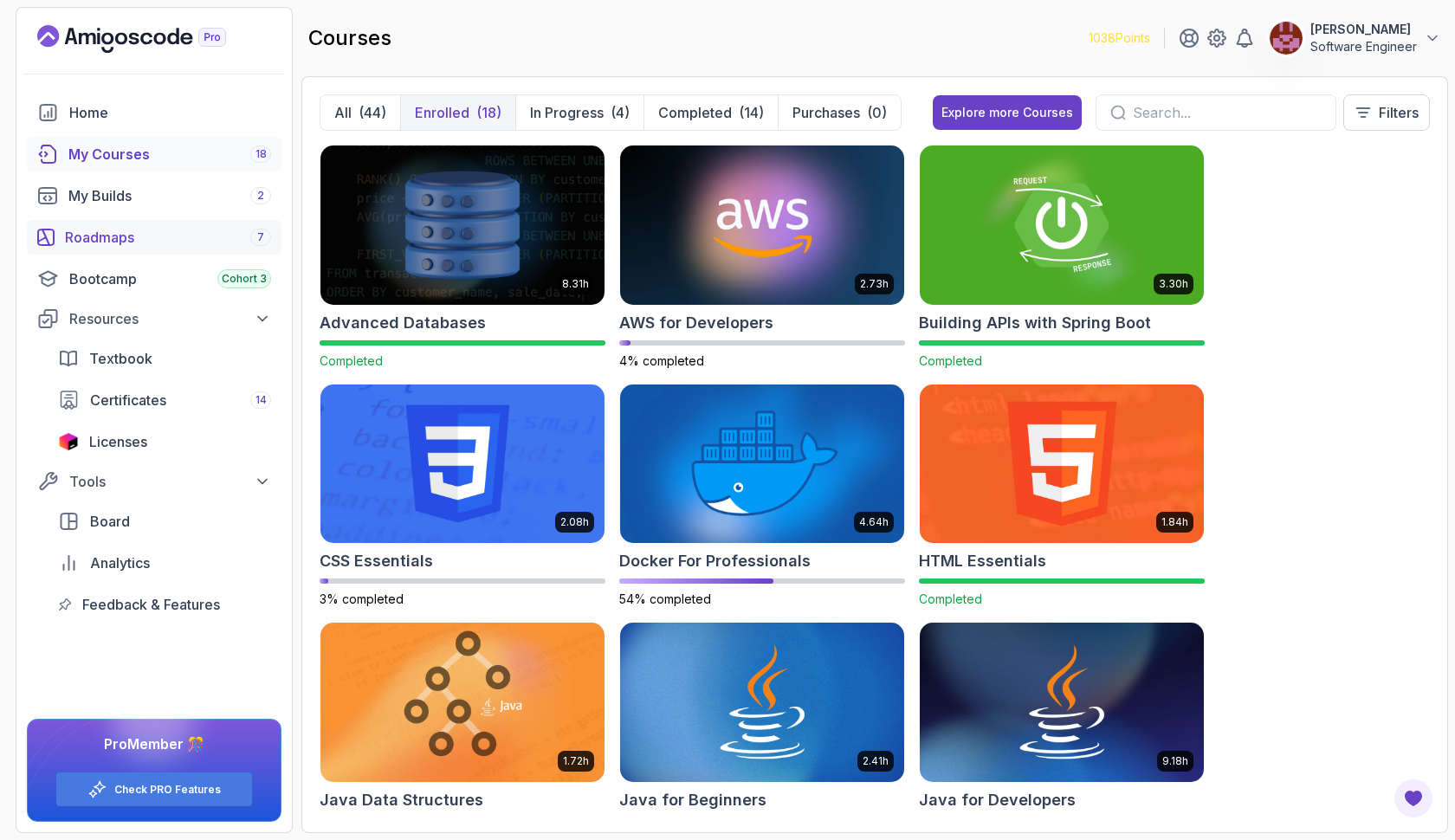
click at [178, 234] on div "Roadmaps 7" at bounding box center [168, 237] width 206 height 21
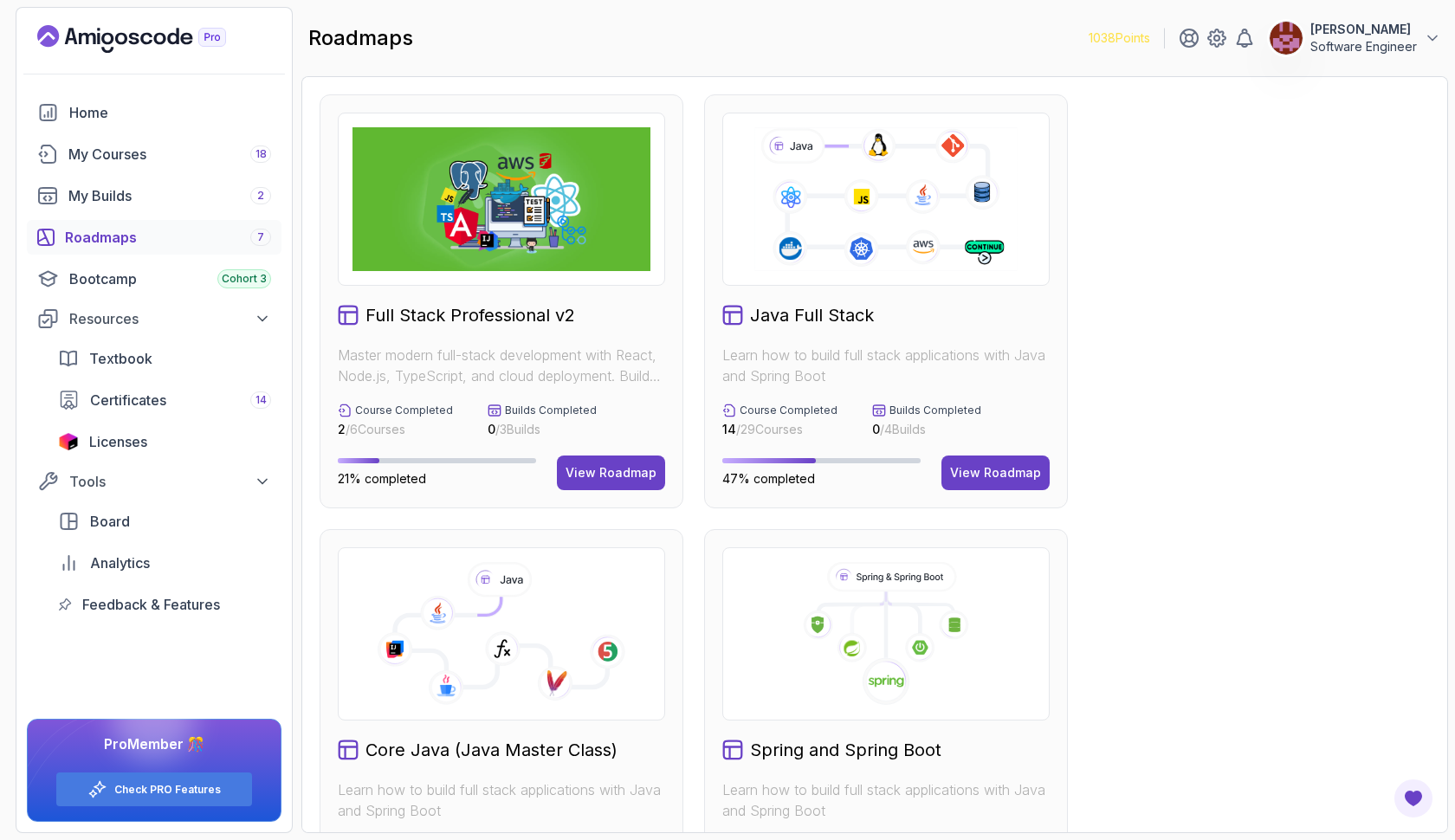
click at [765, 318] on h2 "Java Full Stack" at bounding box center [812, 315] width 124 height 25
click at [979, 467] on div "View Roadmap" at bounding box center [995, 474] width 91 height 18
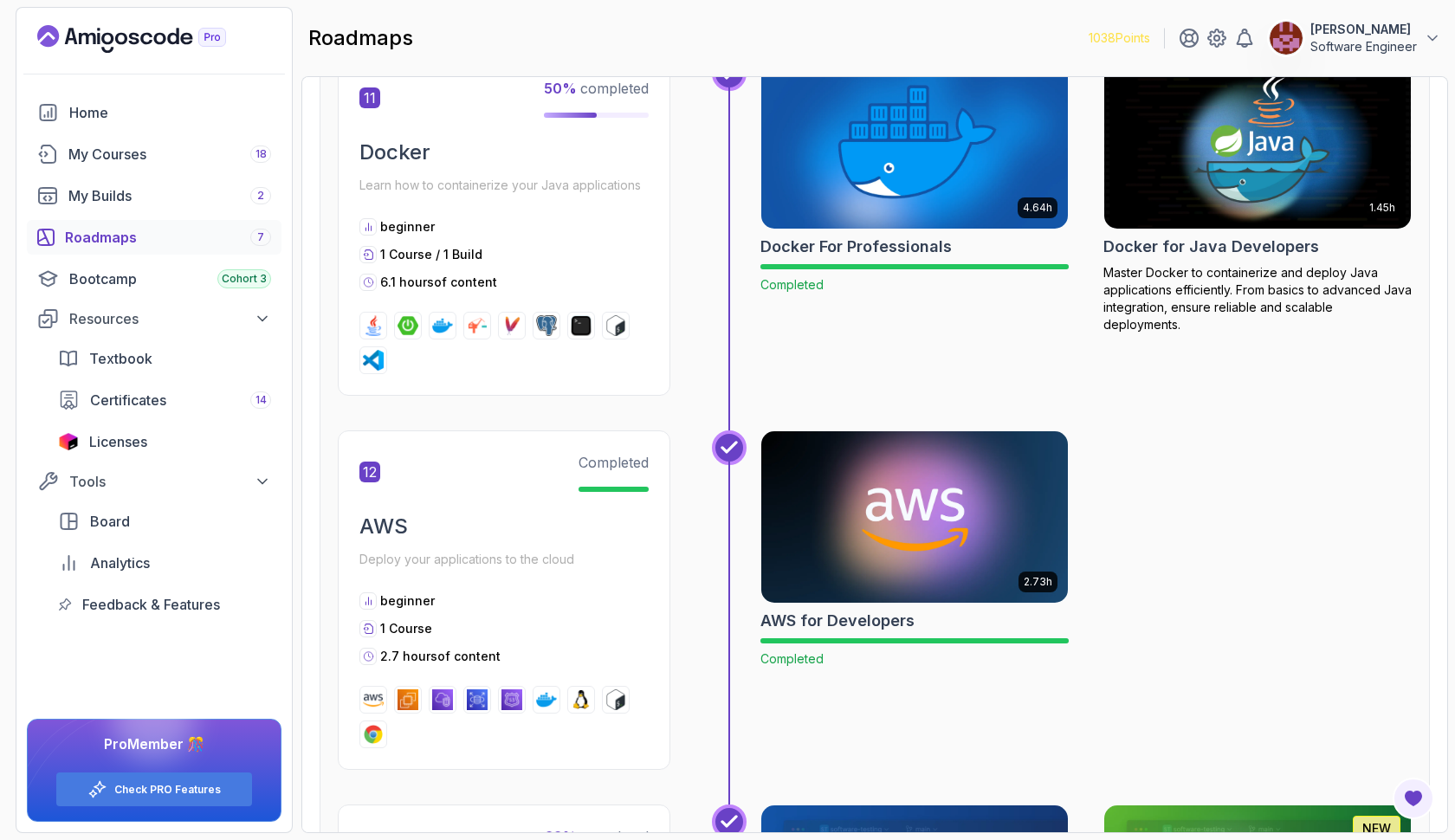
scroll to position [4722, 0]
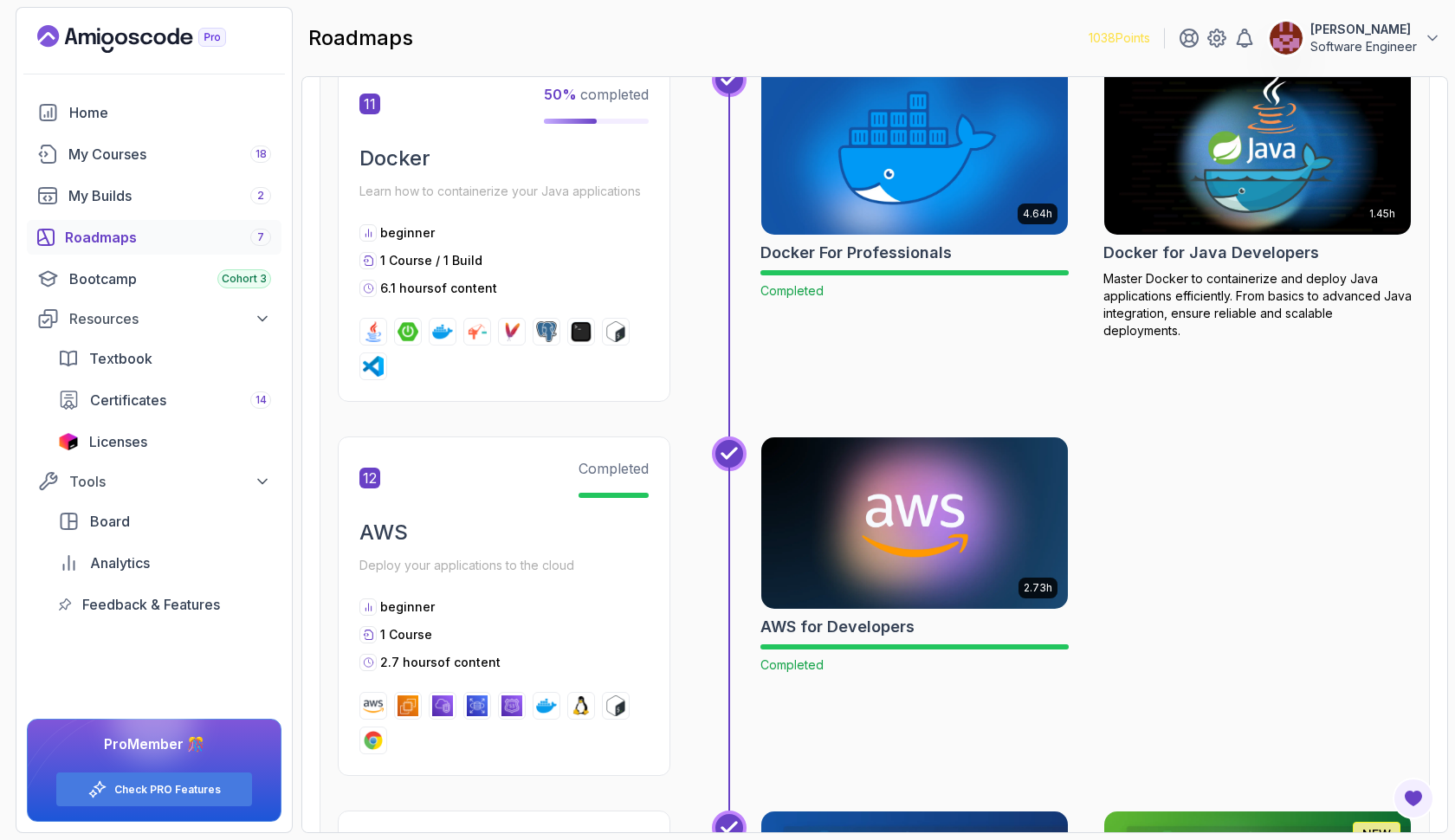
click at [1140, 260] on h2 "Docker for Java Developers" at bounding box center [1211, 252] width 216 height 25
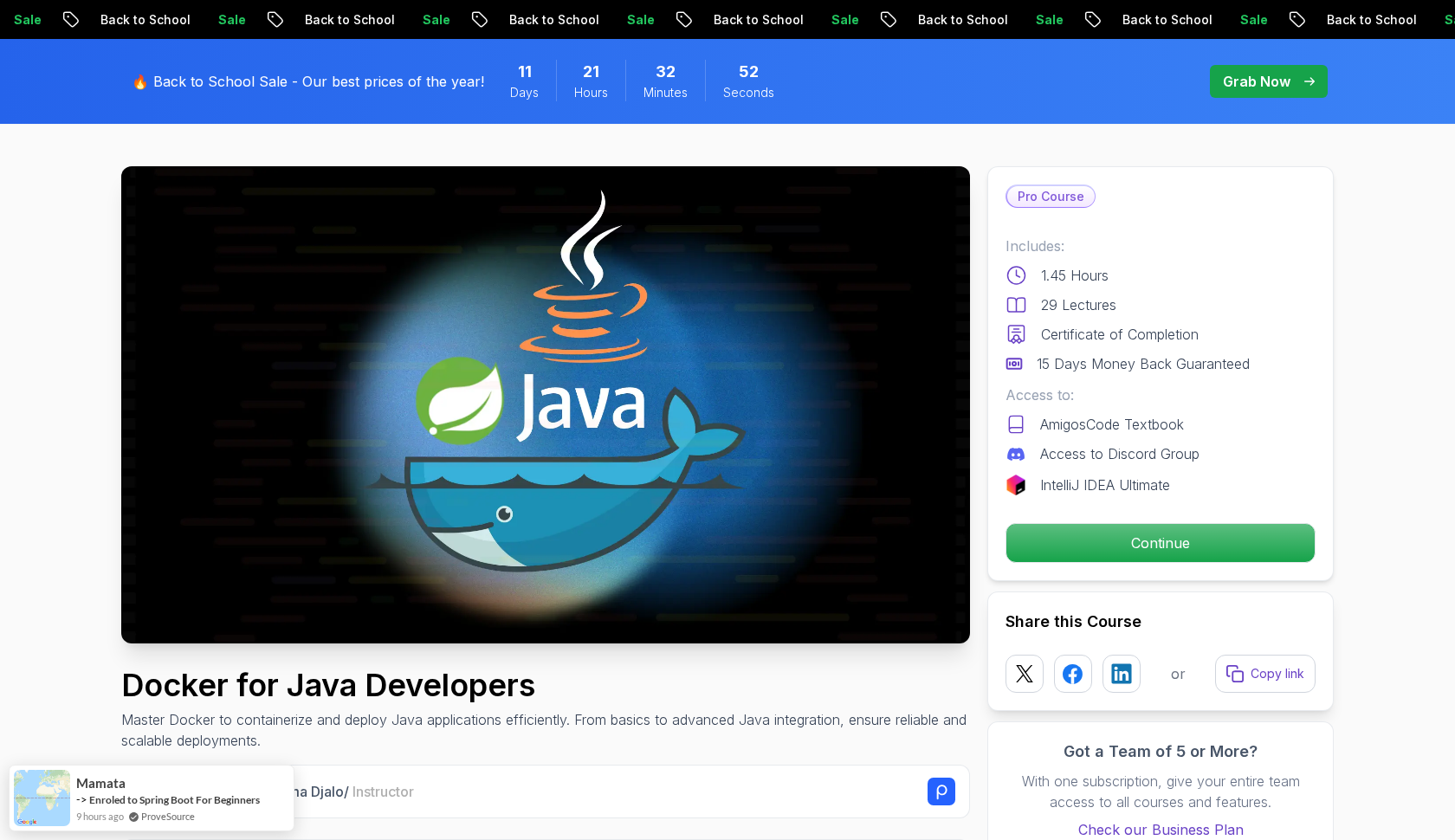
scroll to position [68, 0]
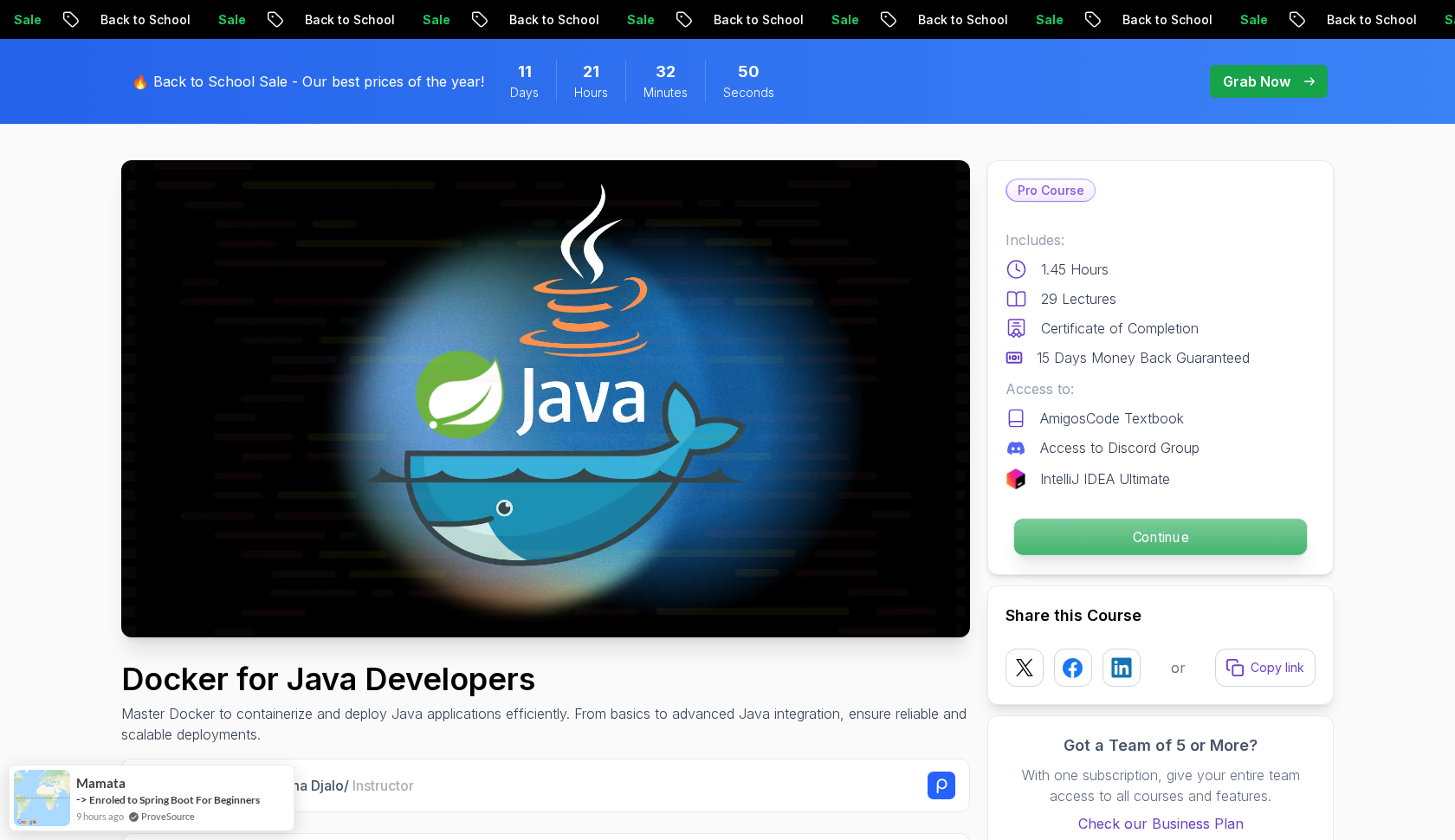
click at [1025, 541] on p "Continue" at bounding box center [1161, 536] width 293 height 36
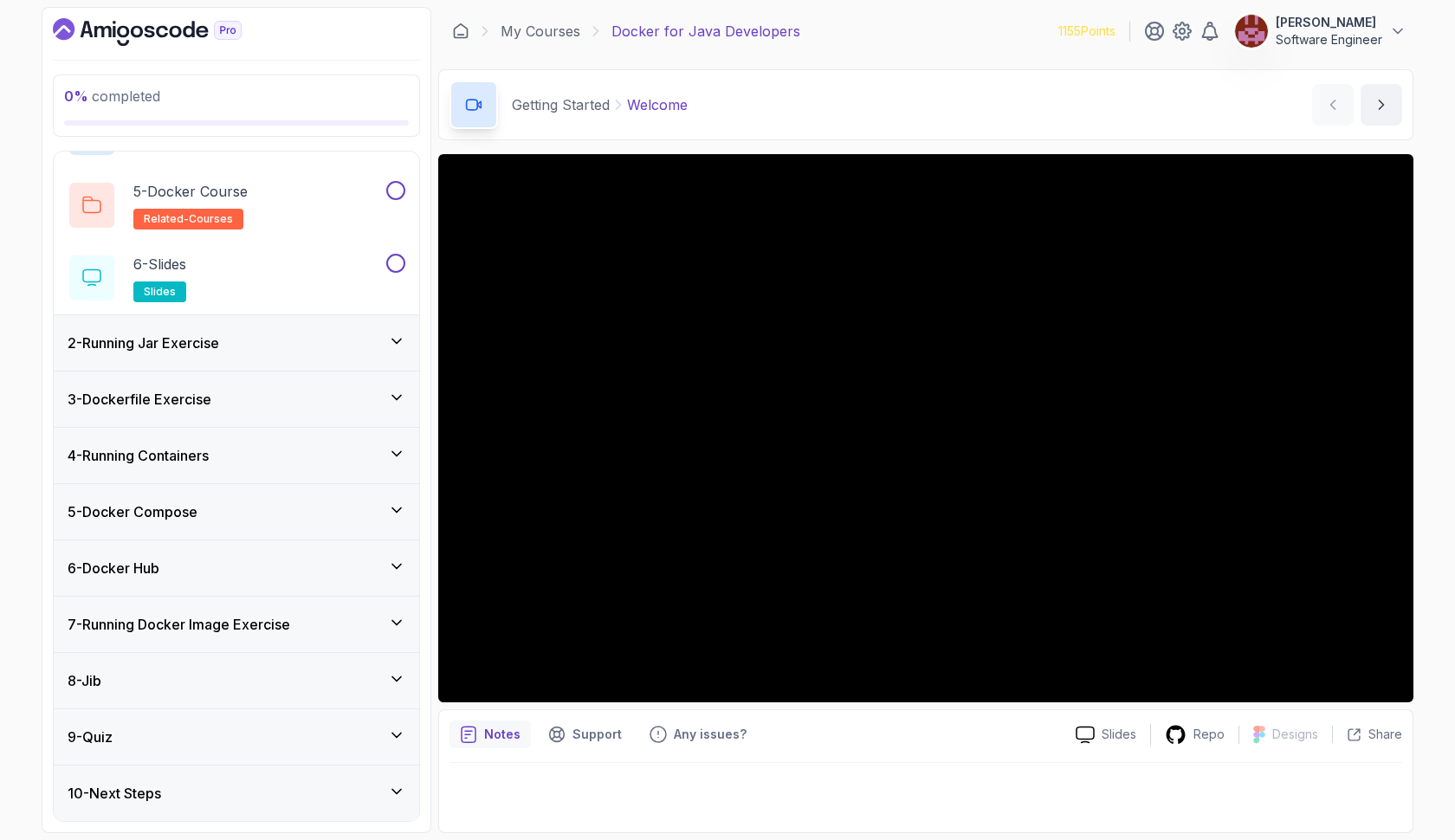
scroll to position [329, 0]
click at [298, 331] on div "2 - Running Jar Exercise" at bounding box center [237, 343] width 365 height 55
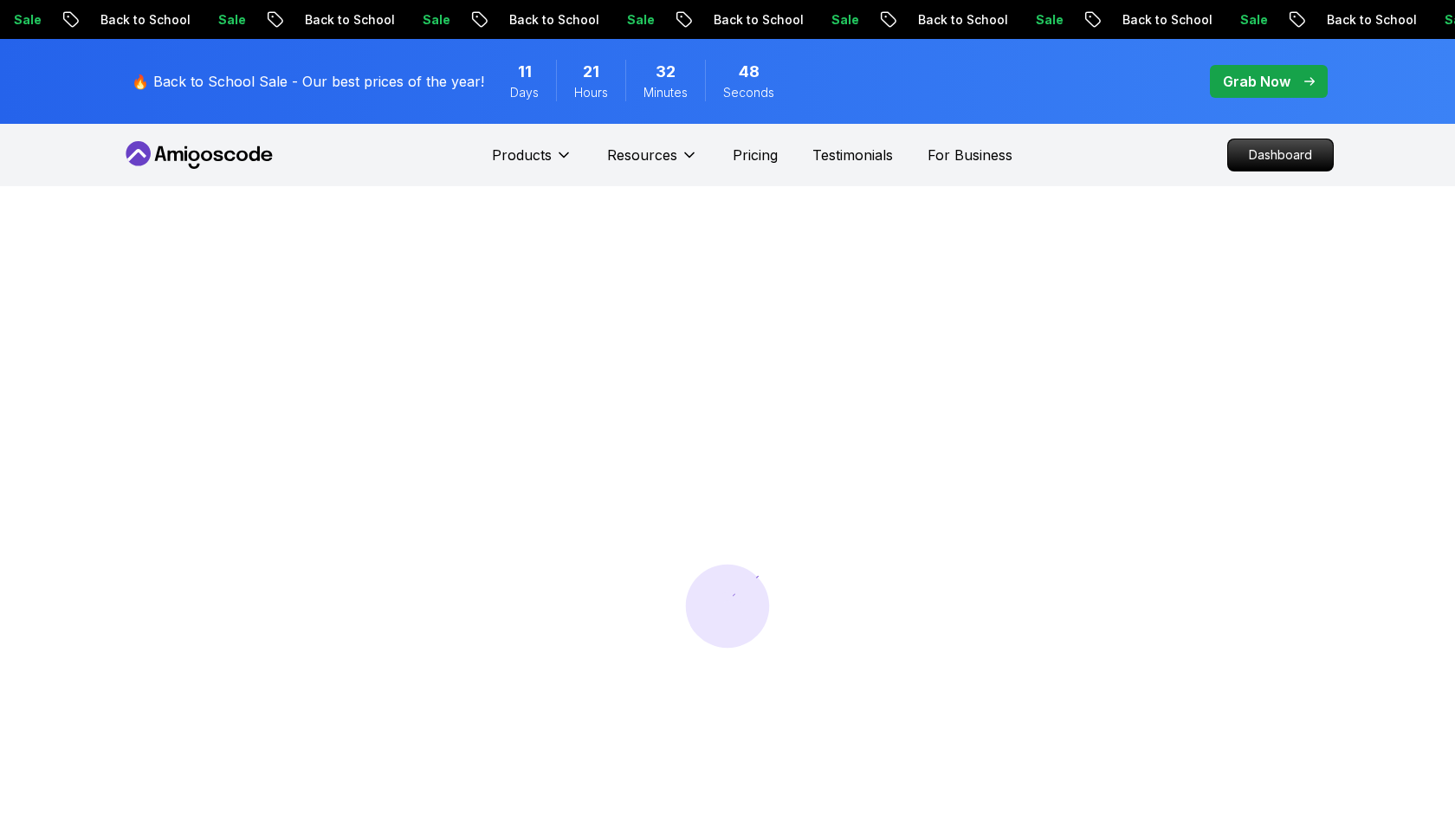
scroll to position [68, 0]
